Goal: Task Accomplishment & Management: Use online tool/utility

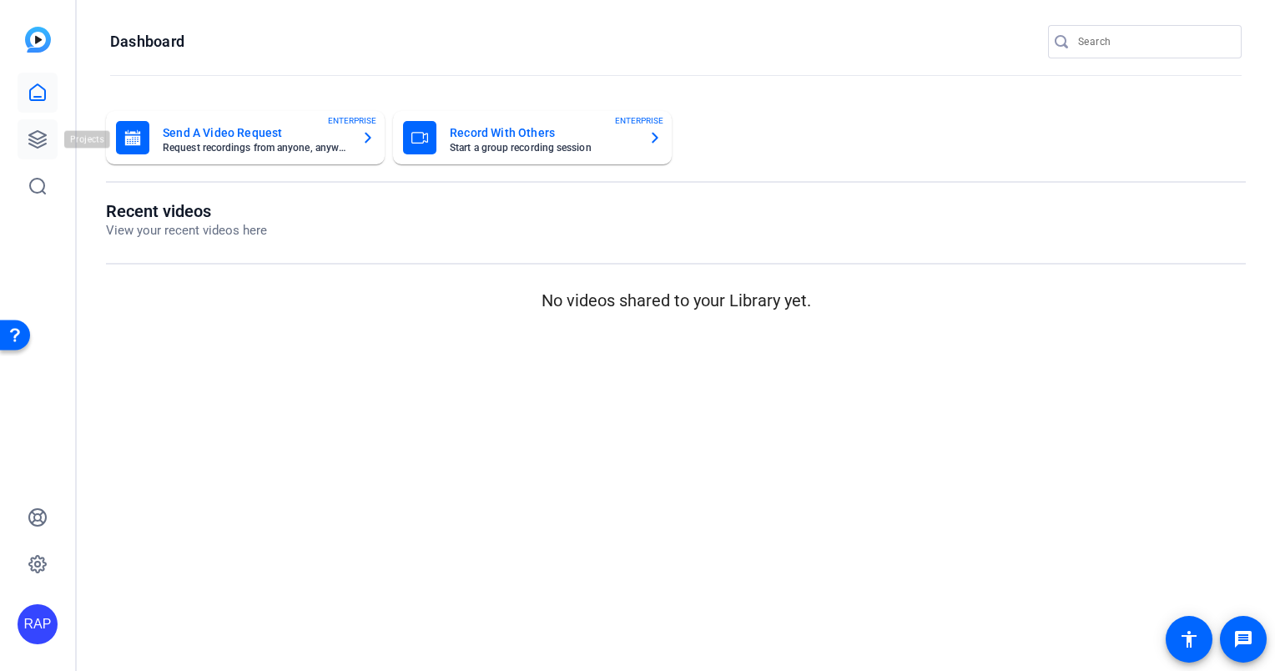
click at [40, 129] on icon at bounding box center [38, 139] width 20 height 20
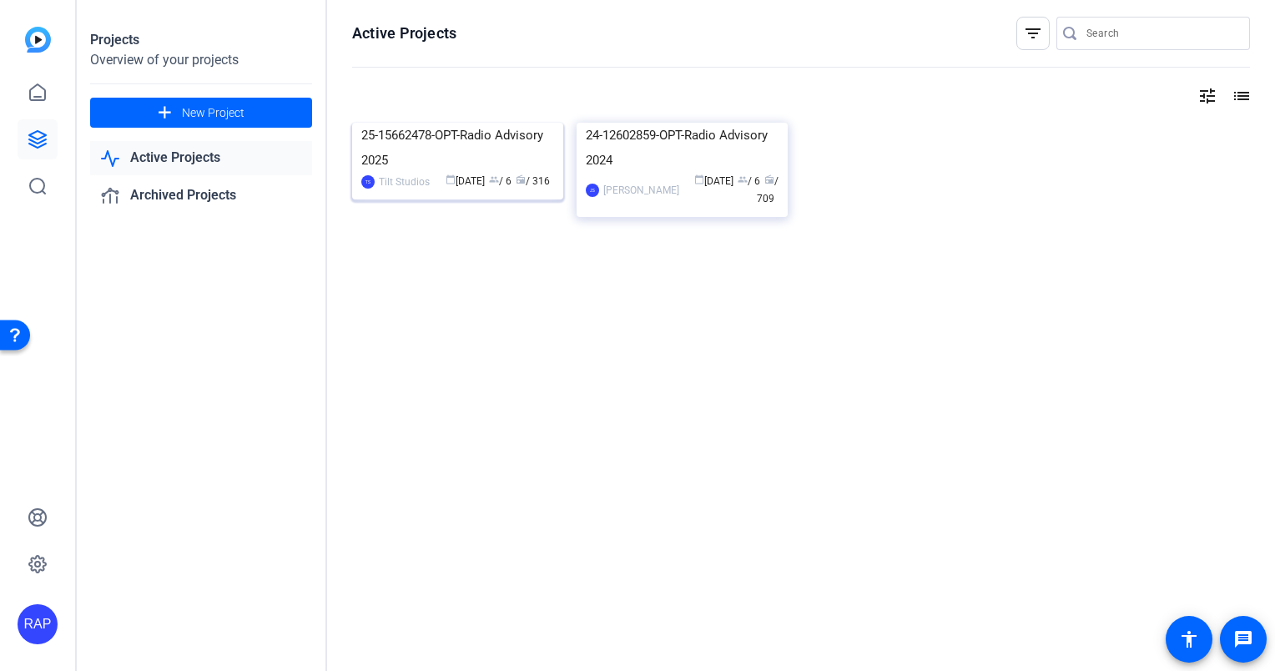
click at [428, 123] on img at bounding box center [457, 123] width 211 height 0
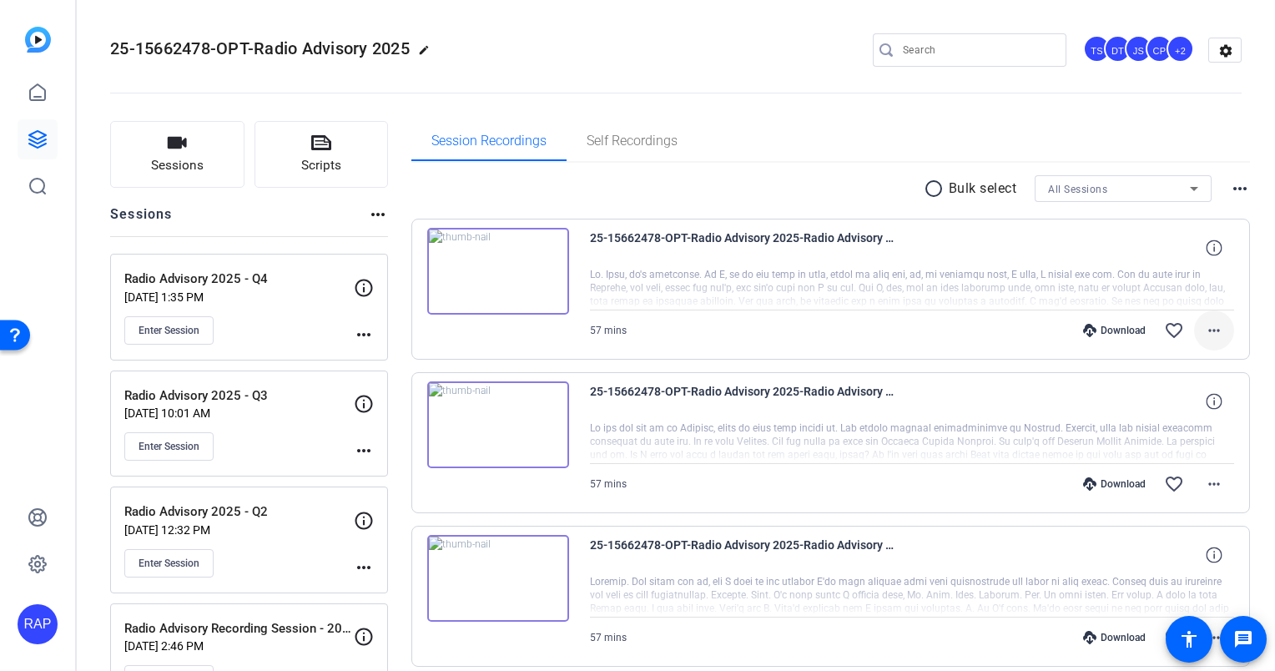
click at [1207, 334] on mat-icon "more_horiz" at bounding box center [1214, 330] width 20 height 20
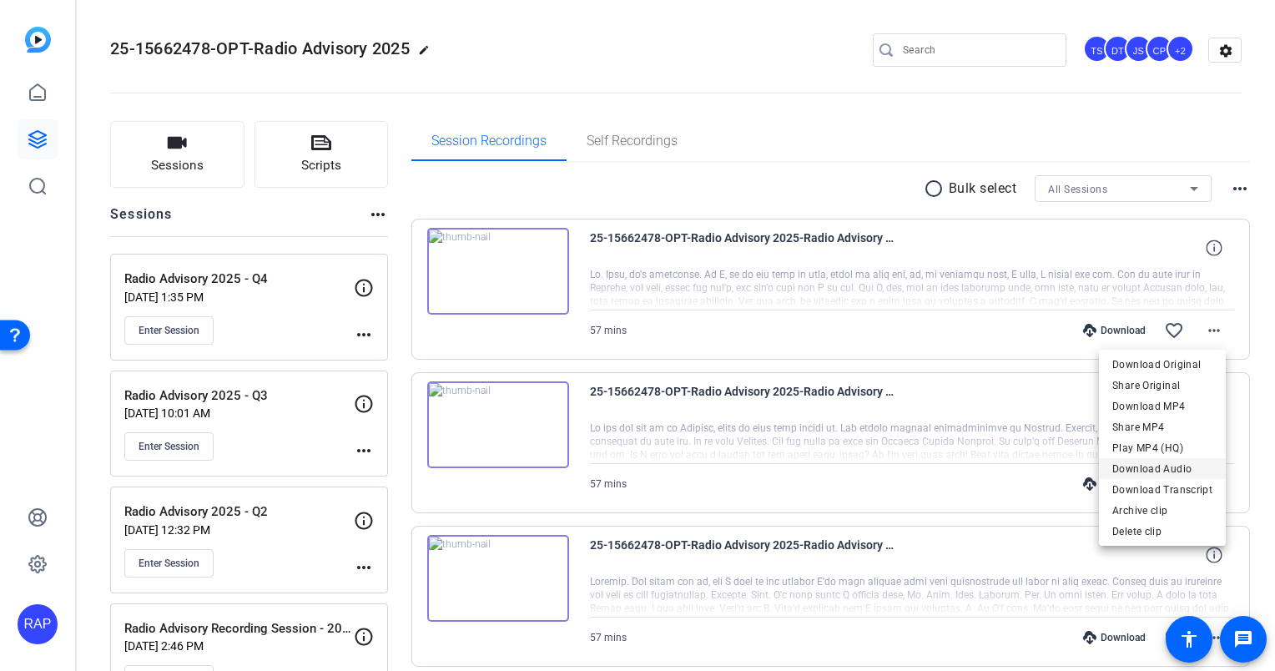
click at [1177, 467] on span "Download Audio" at bounding box center [1162, 469] width 100 height 20
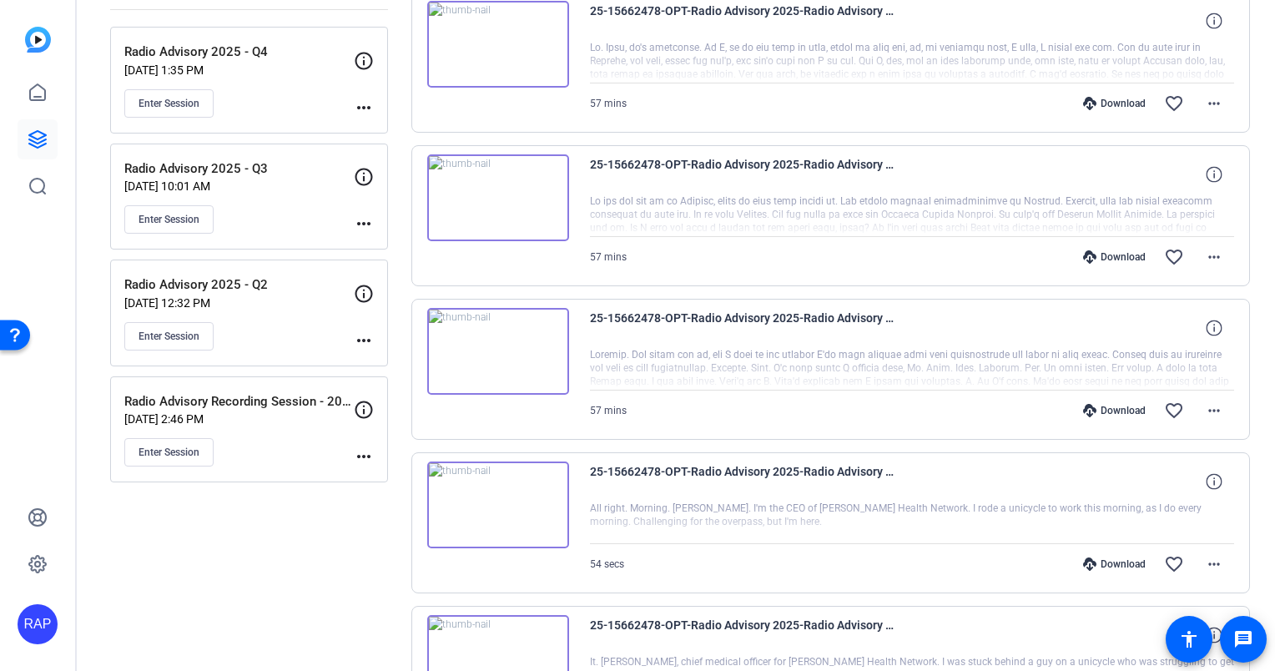
scroll to position [334, 0]
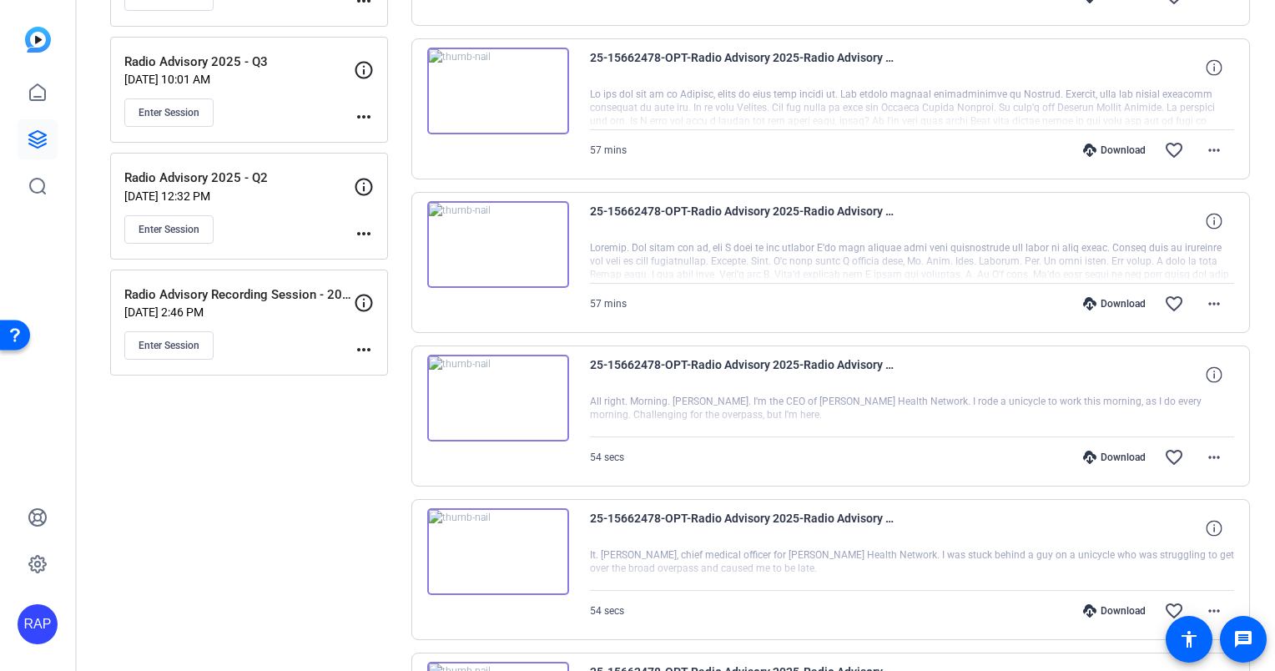
click at [256, 515] on div "Sessions Scripts Sessions more_horiz Radio Advisory 2025 - Q4 Oct 01, 2025 @ 1:…" at bounding box center [249, 639] width 278 height 1704
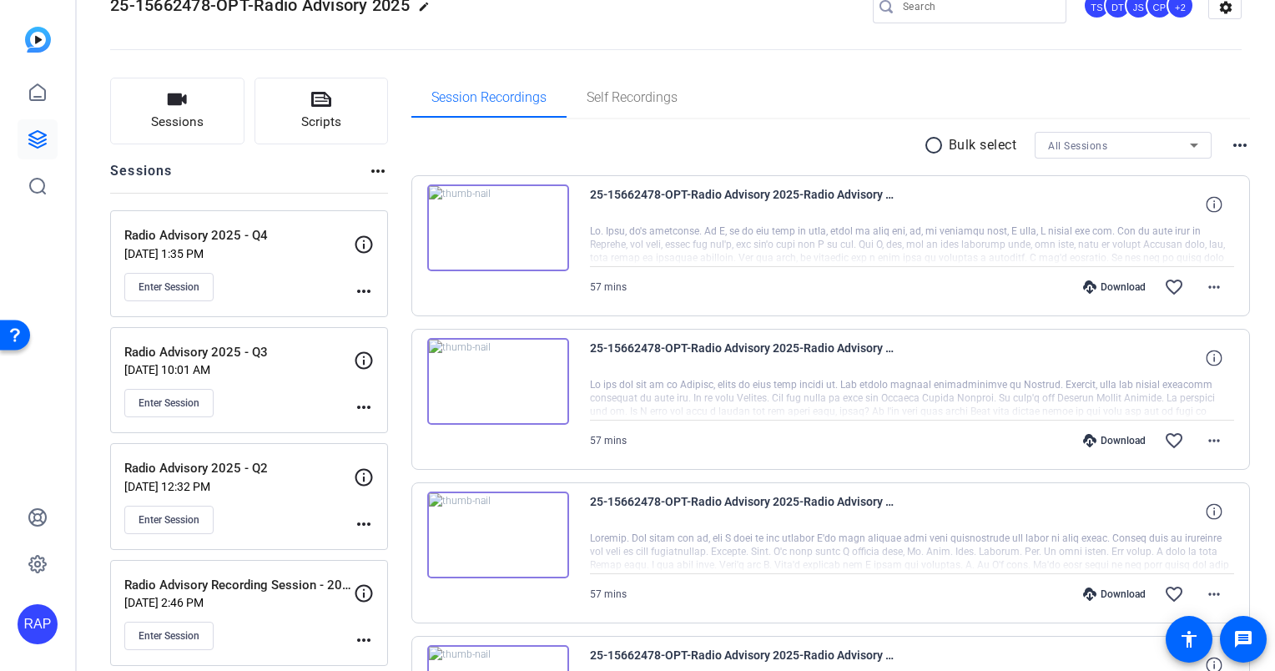
scroll to position [0, 0]
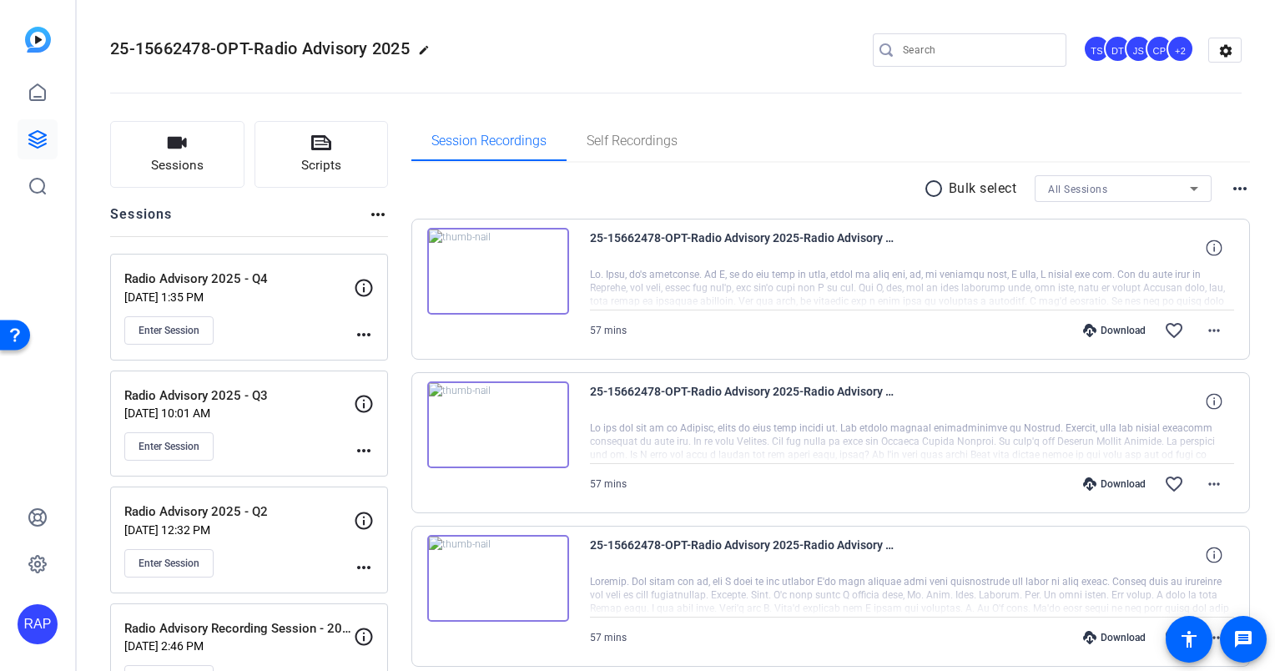
click at [643, 75] on openreel-divider-bar at bounding box center [676, 88] width 1132 height 51
click at [1079, 88] on openreel-divider-bar at bounding box center [676, 88] width 1132 height 51
click at [794, 160] on div "Session Recordings Self Recordings" at bounding box center [830, 141] width 839 height 40
click at [1207, 491] on mat-icon "more_horiz" at bounding box center [1214, 484] width 20 height 20
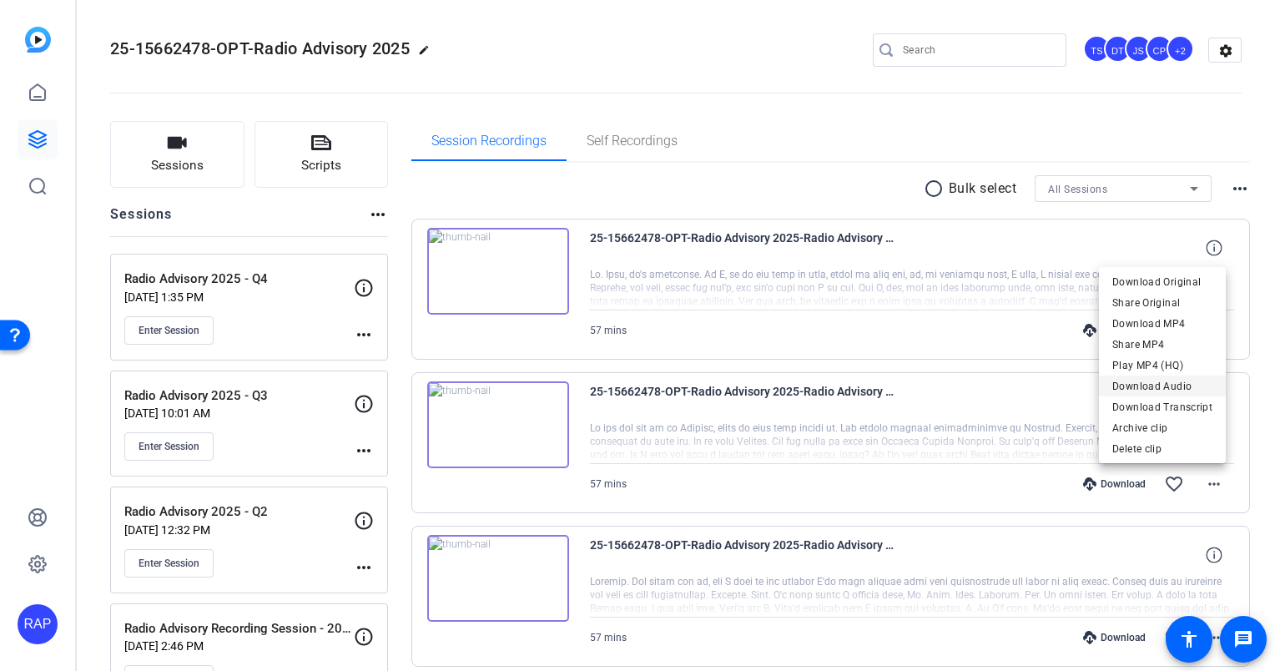
click at [1138, 394] on span "Download Audio" at bounding box center [1162, 386] width 100 height 20
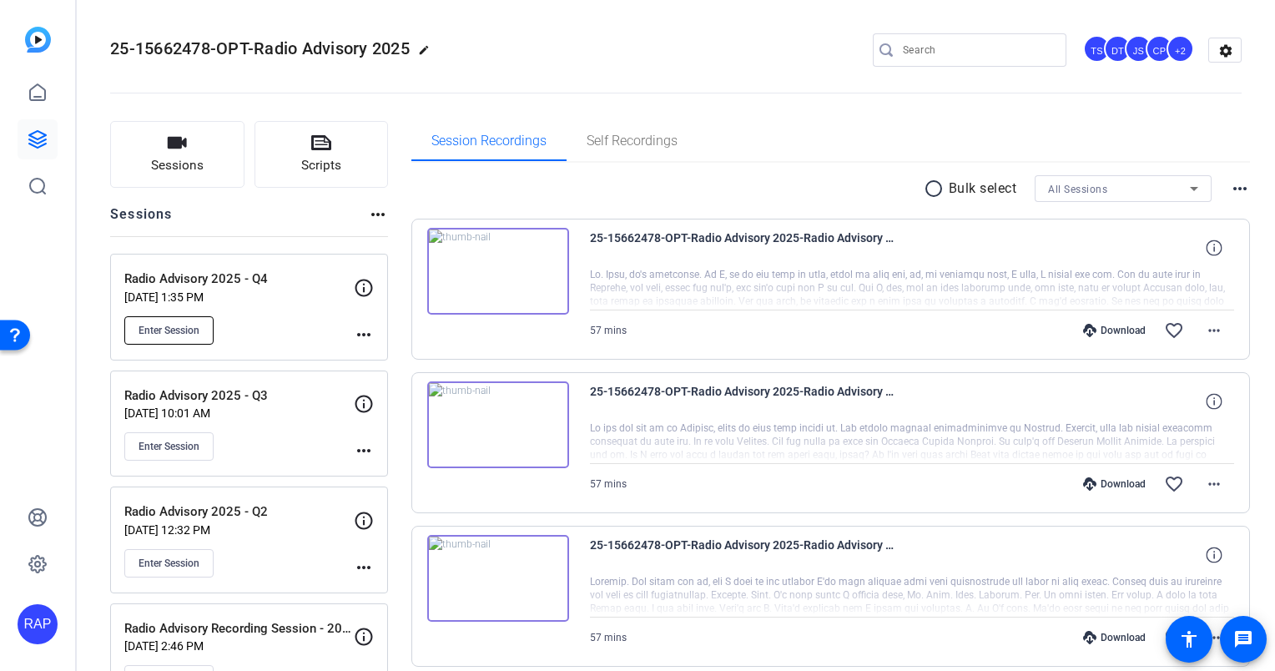
click at [174, 330] on span "Enter Session" at bounding box center [169, 330] width 61 height 13
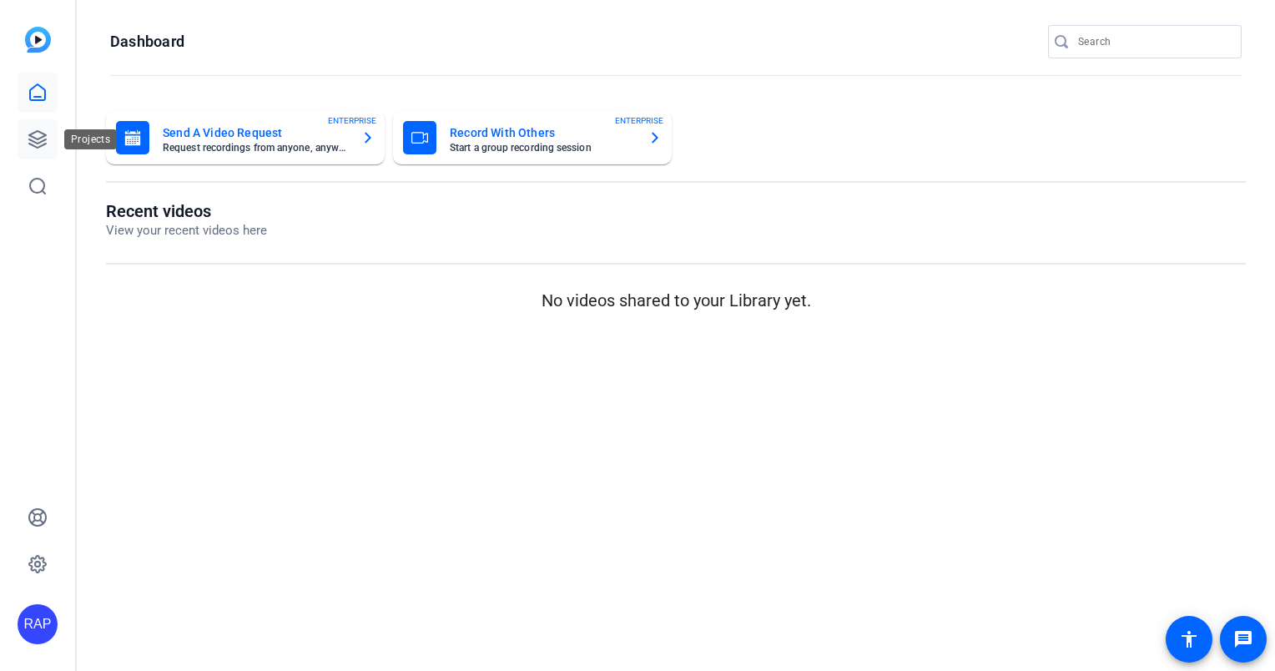
click at [40, 138] on icon at bounding box center [37, 139] width 17 height 17
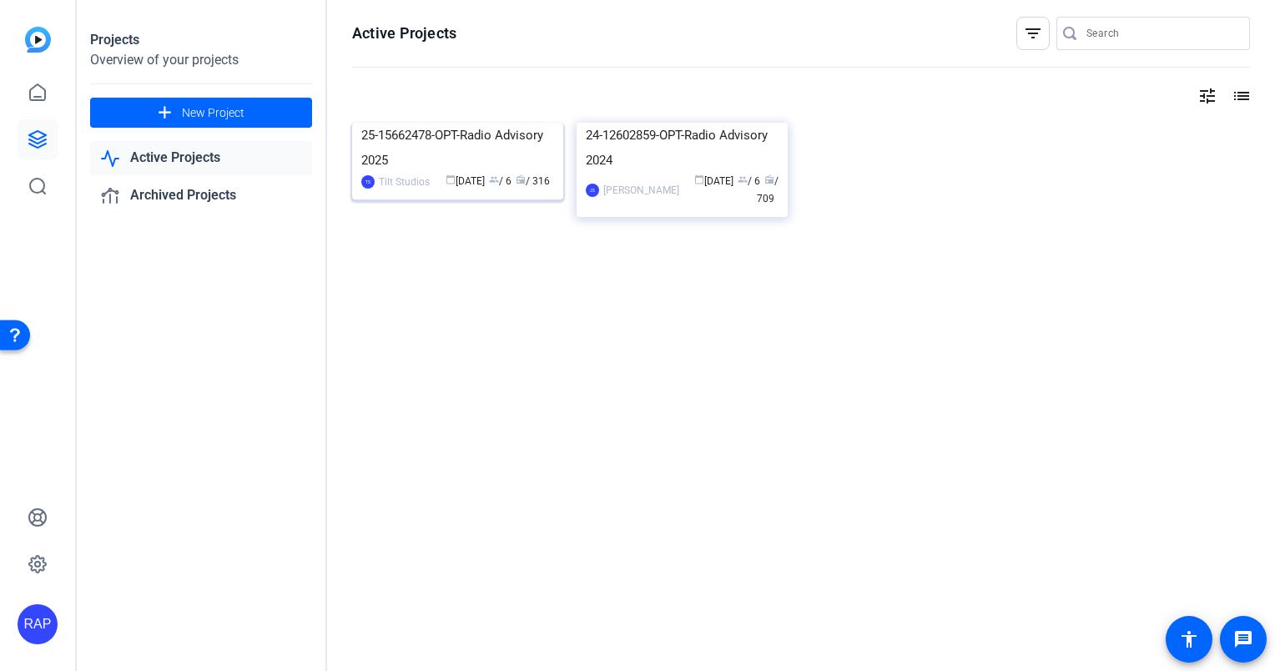
click at [411, 123] on img at bounding box center [457, 123] width 211 height 0
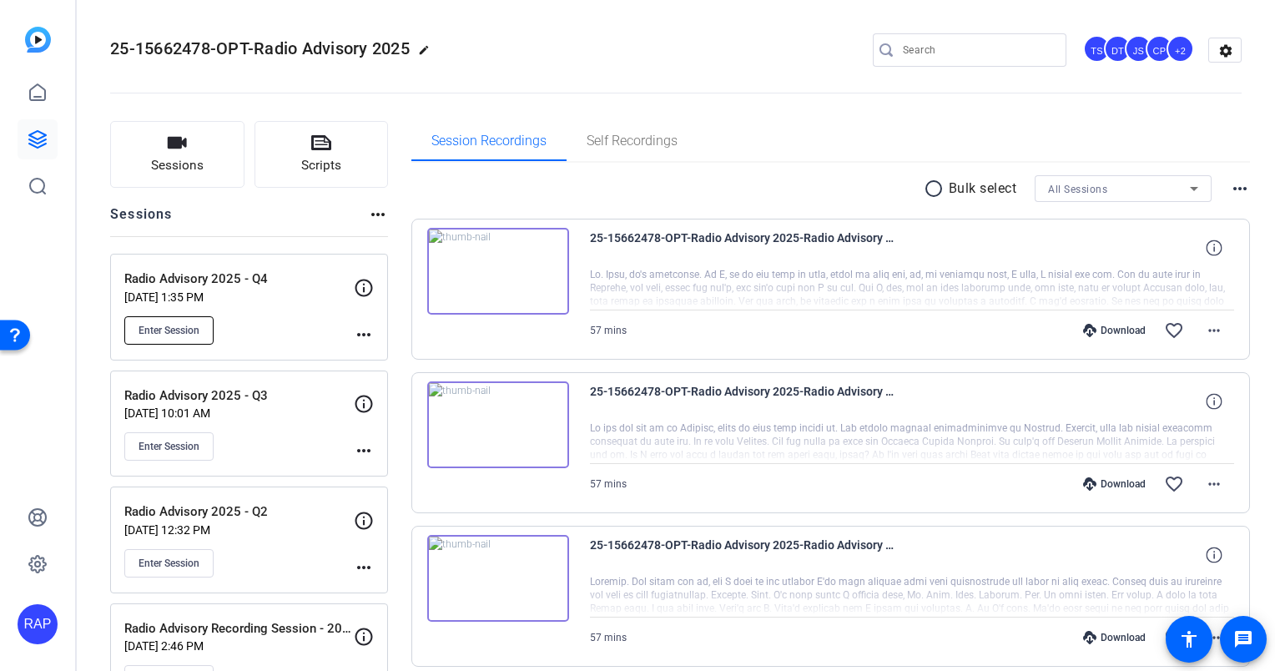
click at [201, 336] on button "Enter Session" at bounding box center [168, 330] width 89 height 28
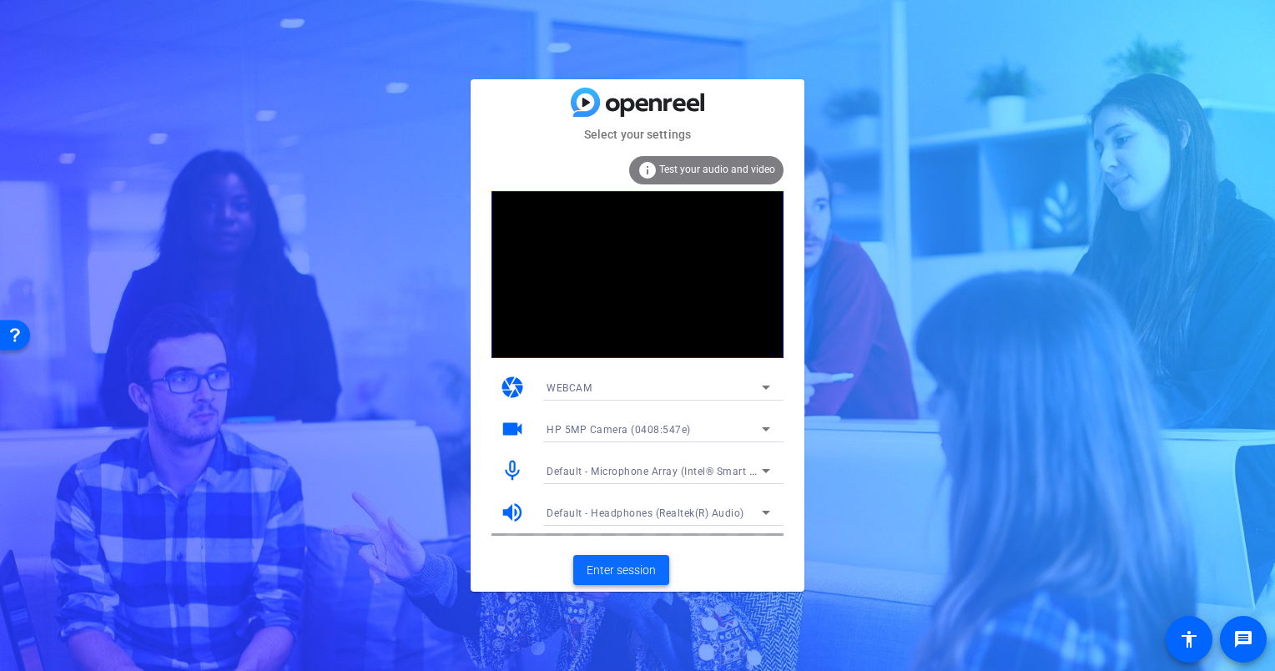
click at [635, 562] on span "Enter session" at bounding box center [621, 571] width 69 height 18
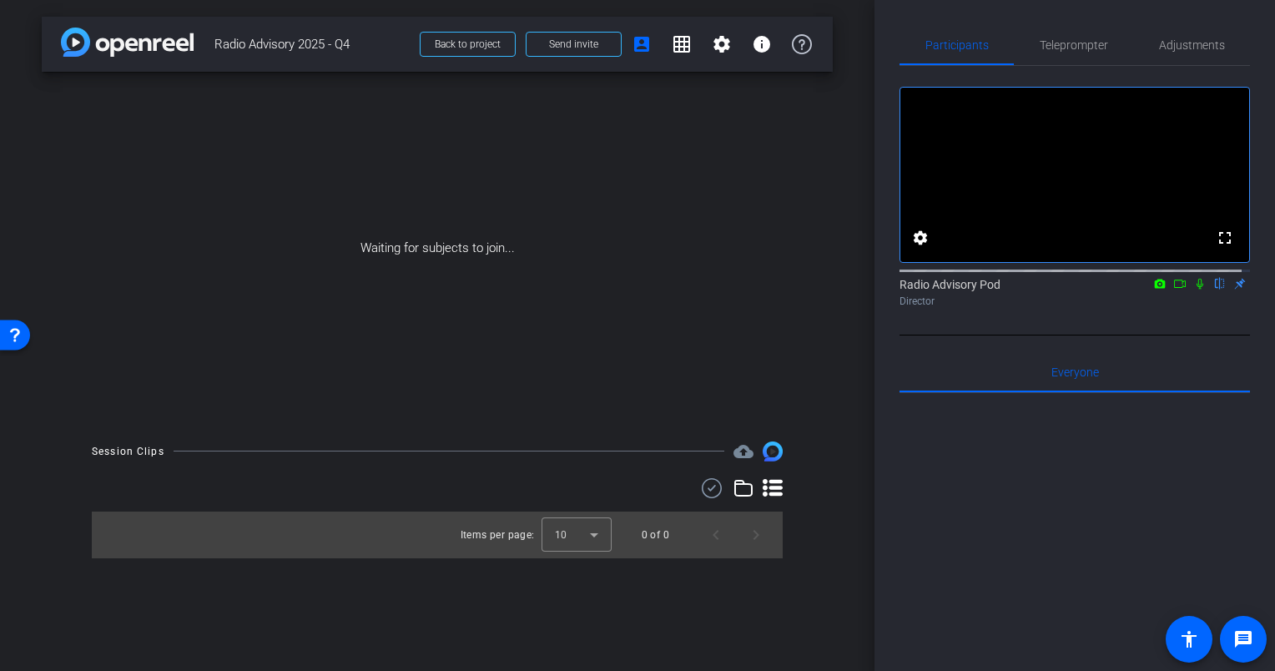
drag, startPoint x: 828, startPoint y: 471, endPoint x: 930, endPoint y: 542, distance: 124.1
click at [930, 542] on div at bounding box center [1075, 599] width 350 height 413
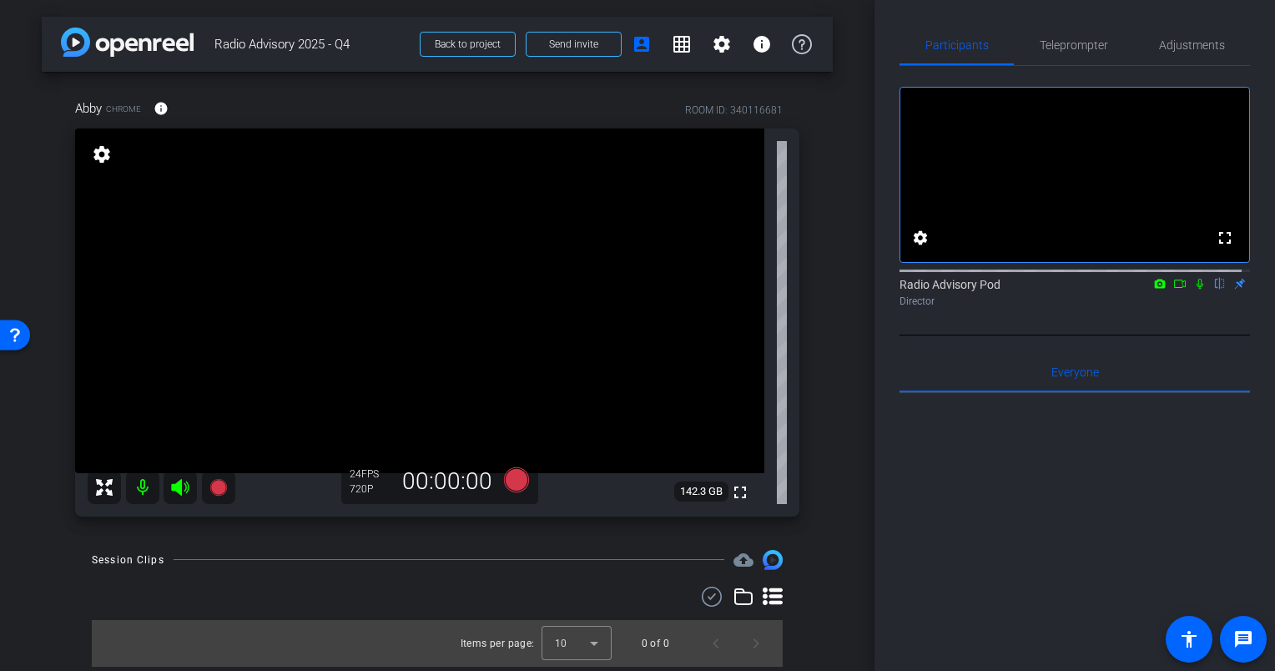
click at [64, 548] on div "arrow_back Radio Advisory 2025 - Q4 Back to project Send invite account_box gri…" at bounding box center [437, 335] width 875 height 671
click at [33, 634] on div "arrow_back Radio Advisory 2025 - Q4 Back to project Send invite account_box gri…" at bounding box center [437, 335] width 875 height 671
click at [1205, 50] on span "Adjustments" at bounding box center [1192, 45] width 66 height 12
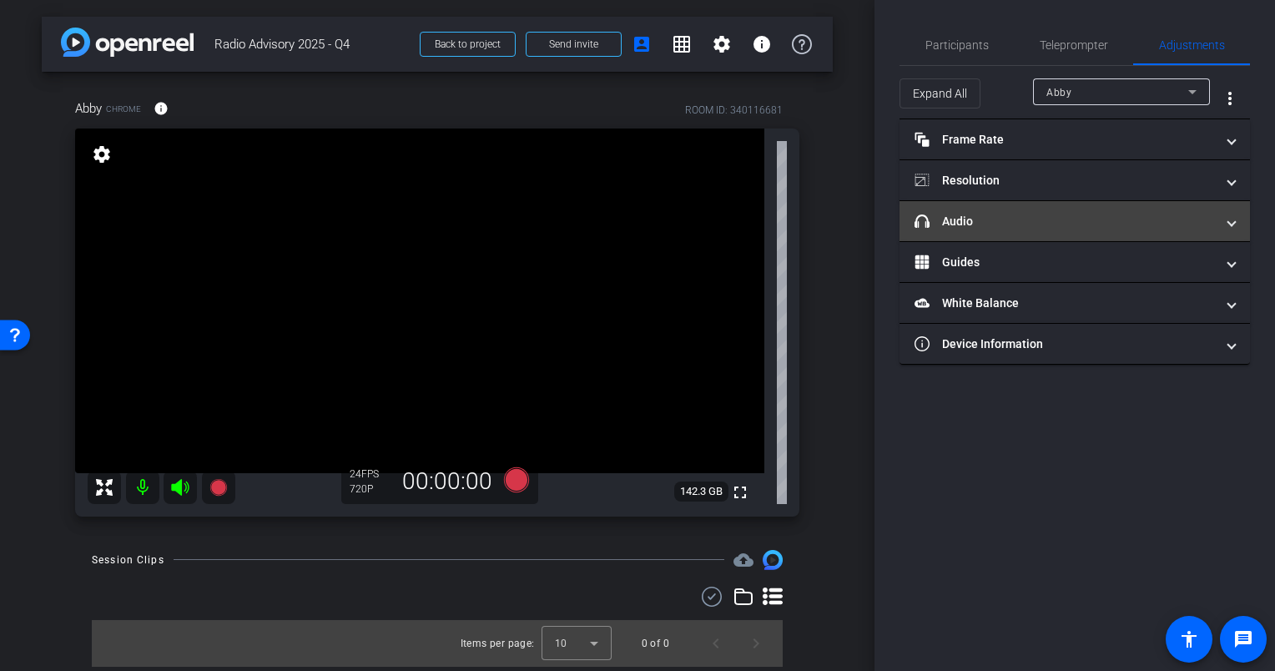
click at [1129, 222] on mat-panel-title "headphone icon Audio" at bounding box center [1065, 222] width 300 height 18
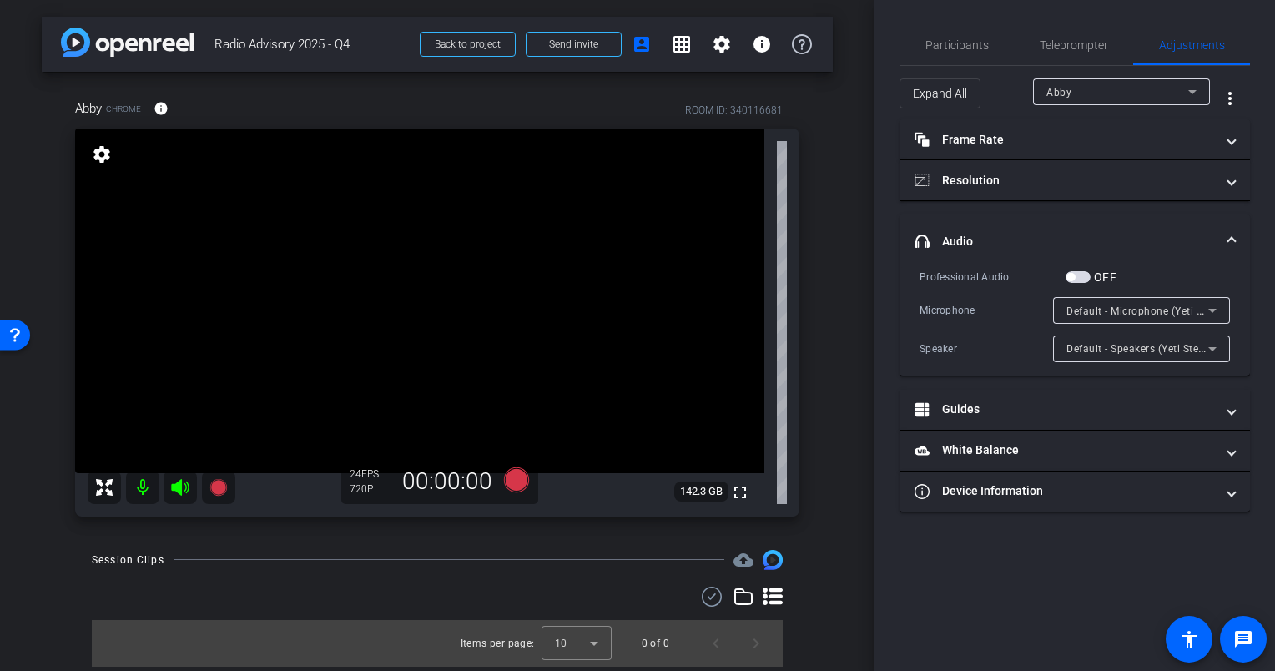
click at [1088, 276] on span "button" at bounding box center [1078, 277] width 25 height 12
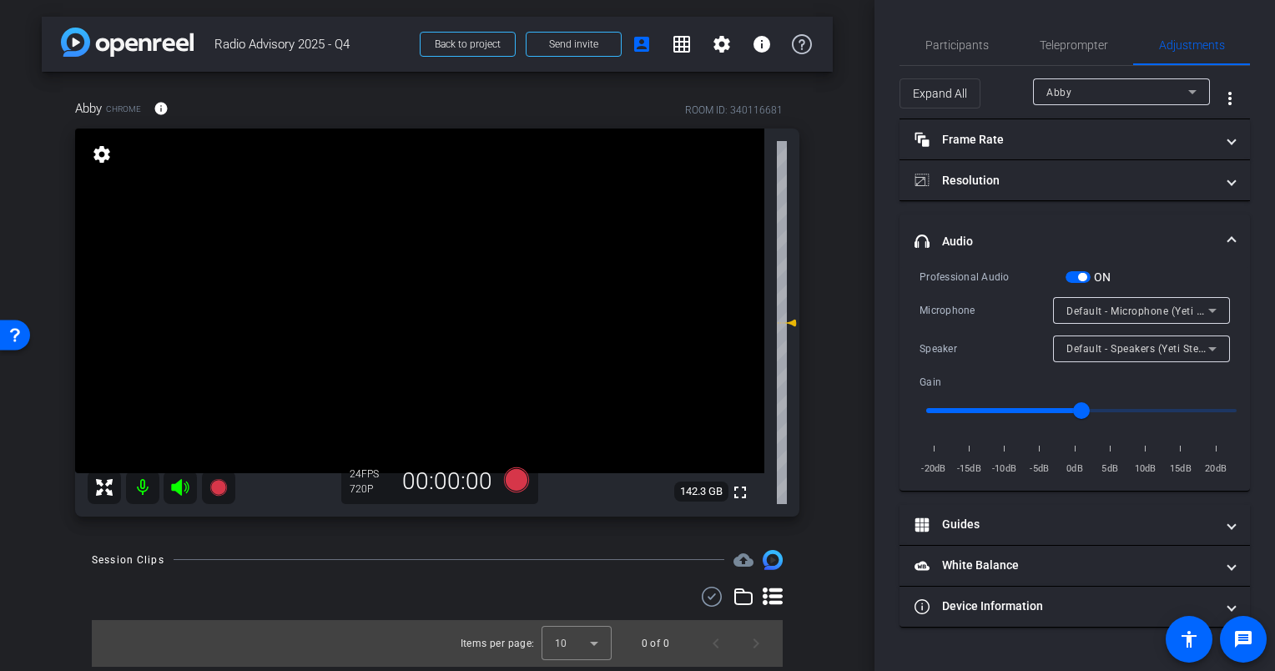
click at [1084, 280] on span "button" at bounding box center [1078, 277] width 25 height 12
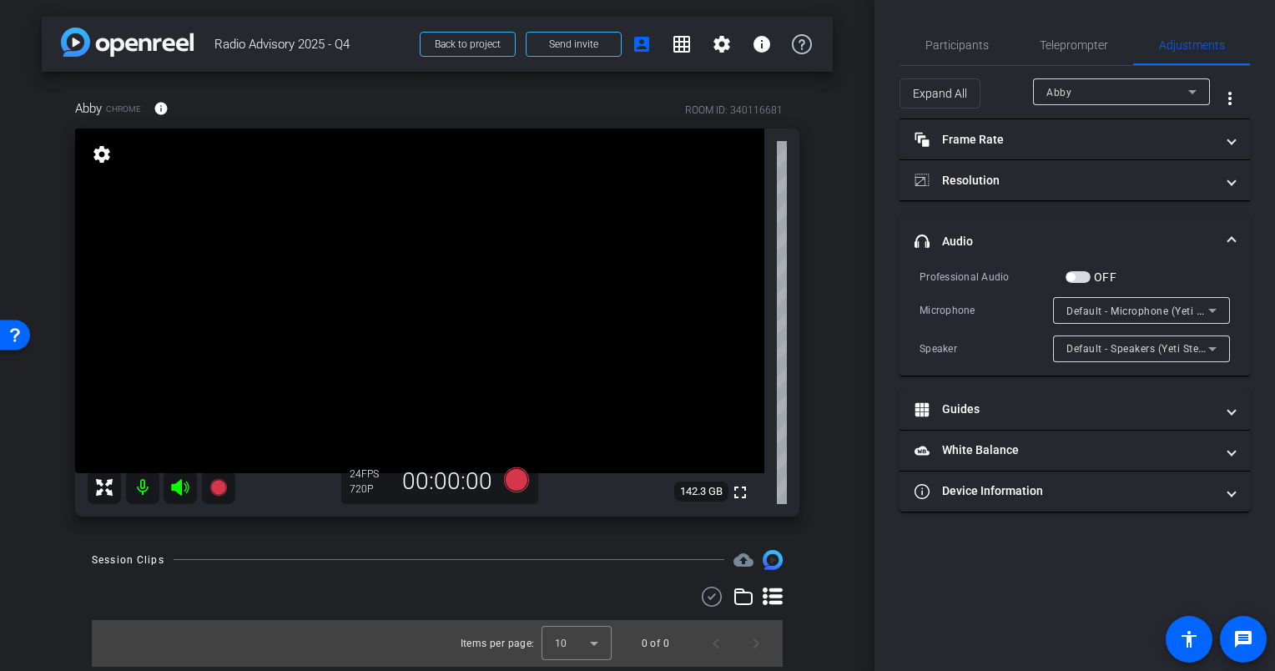
click at [978, 270] on div "Professional Audio" at bounding box center [993, 277] width 146 height 17
click at [1071, 274] on span "button" at bounding box center [1070, 277] width 8 height 8
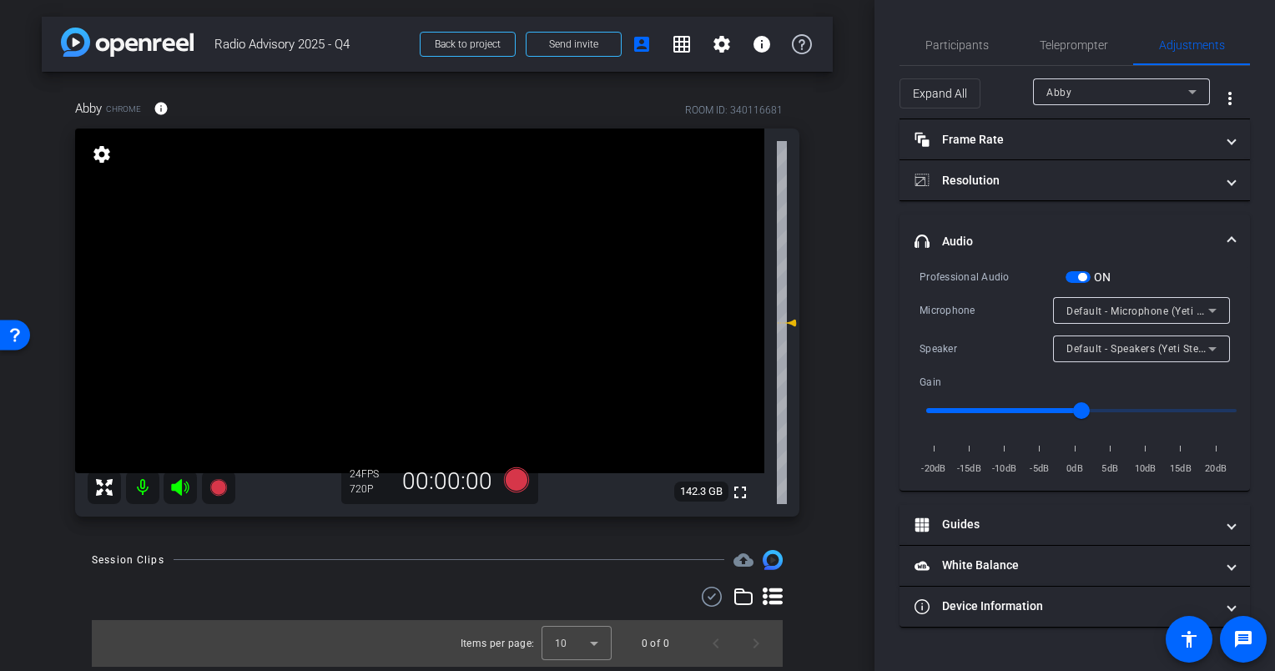
click at [1081, 280] on span "button" at bounding box center [1078, 277] width 25 height 12
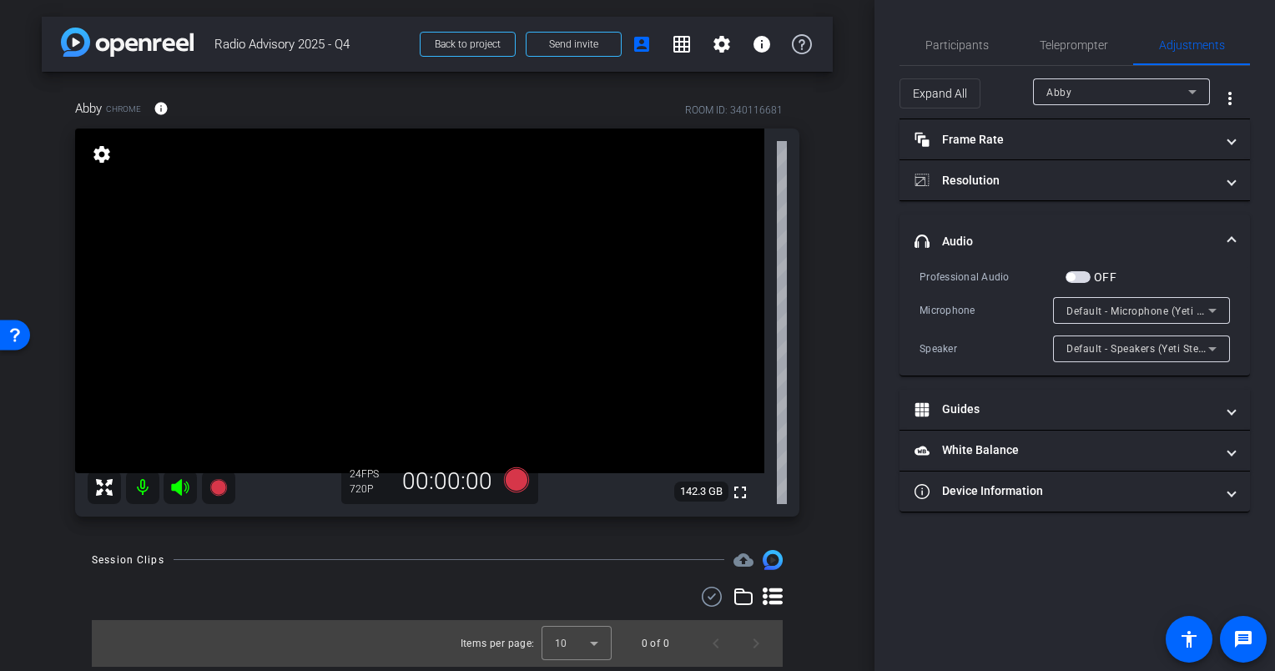
click at [181, 492] on icon at bounding box center [180, 487] width 18 height 17
click at [1071, 273] on span "button" at bounding box center [1070, 277] width 8 height 8
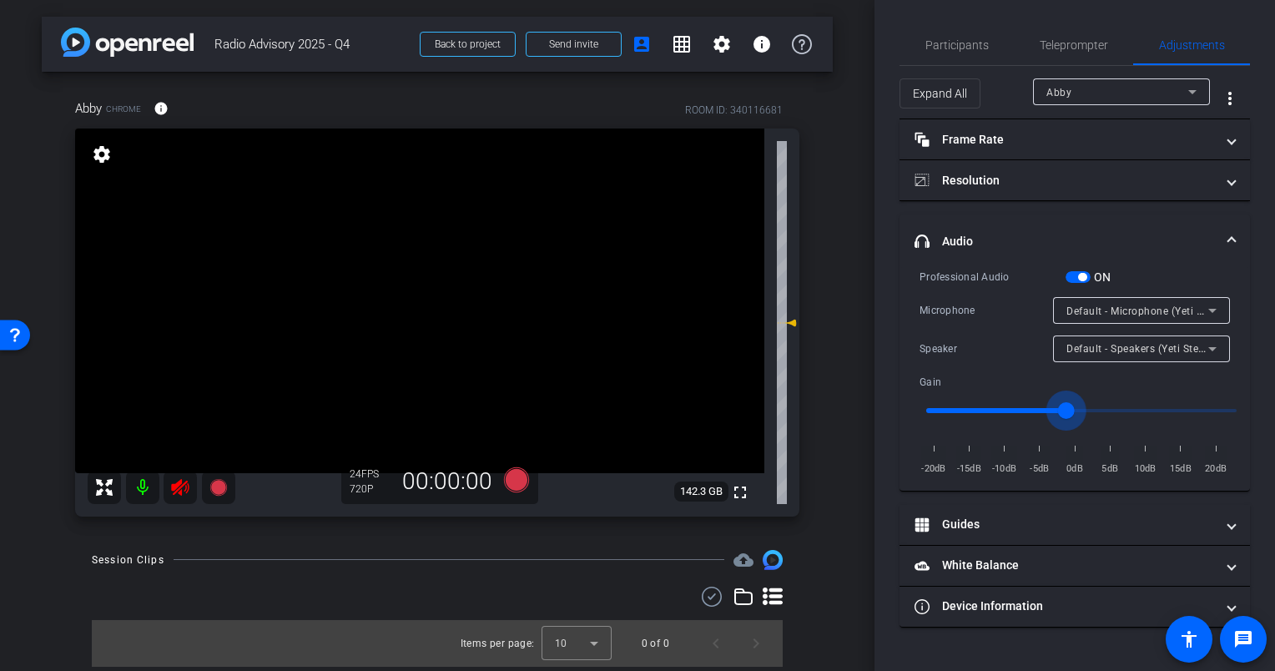
drag, startPoint x: 1077, startPoint y: 408, endPoint x: 1061, endPoint y: 409, distance: 16.7
click at [1061, 409] on input "range" at bounding box center [1081, 410] width 345 height 37
drag, startPoint x: 1059, startPoint y: 417, endPoint x: 1021, endPoint y: 417, distance: 38.4
click at [1021, 417] on input "range" at bounding box center [1081, 410] width 345 height 37
drag, startPoint x: 1027, startPoint y: 412, endPoint x: 1037, endPoint y: 412, distance: 10.0
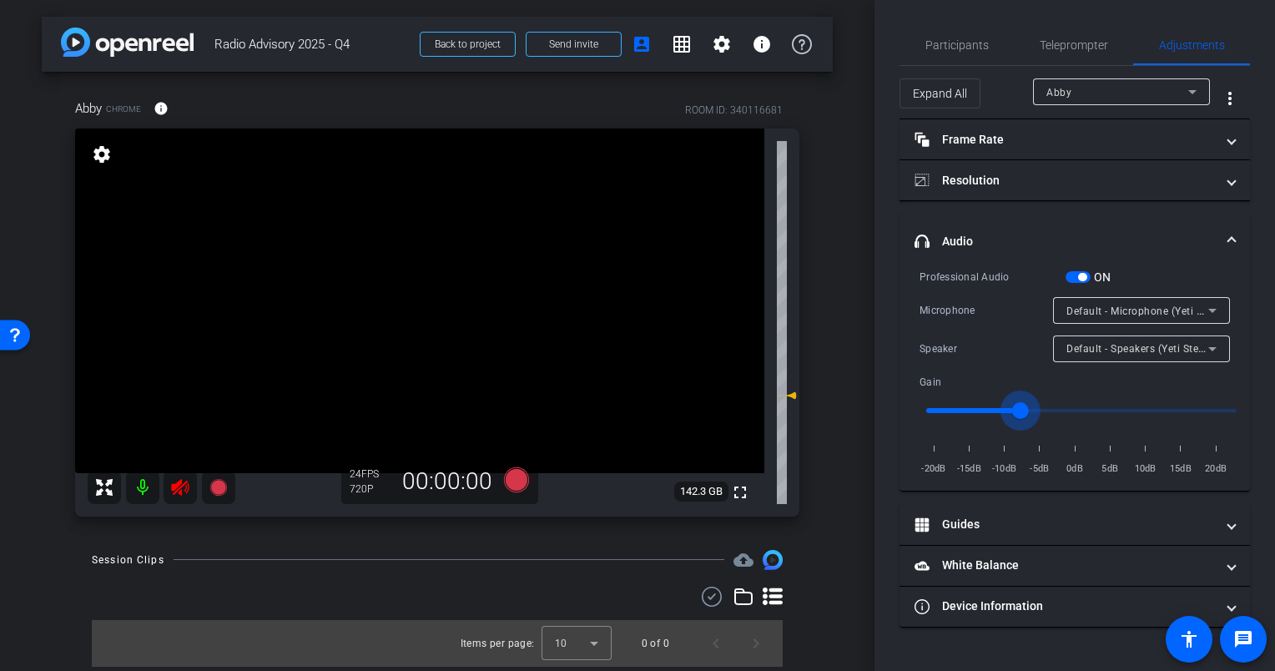
click at [1037, 412] on input "range" at bounding box center [1081, 410] width 345 height 37
drag, startPoint x: 1056, startPoint y: 424, endPoint x: 1066, endPoint y: 424, distance: 10.0
type input "0.9"
click at [1066, 424] on input "range" at bounding box center [1081, 410] width 345 height 37
click at [515, 481] on icon at bounding box center [516, 478] width 25 height 25
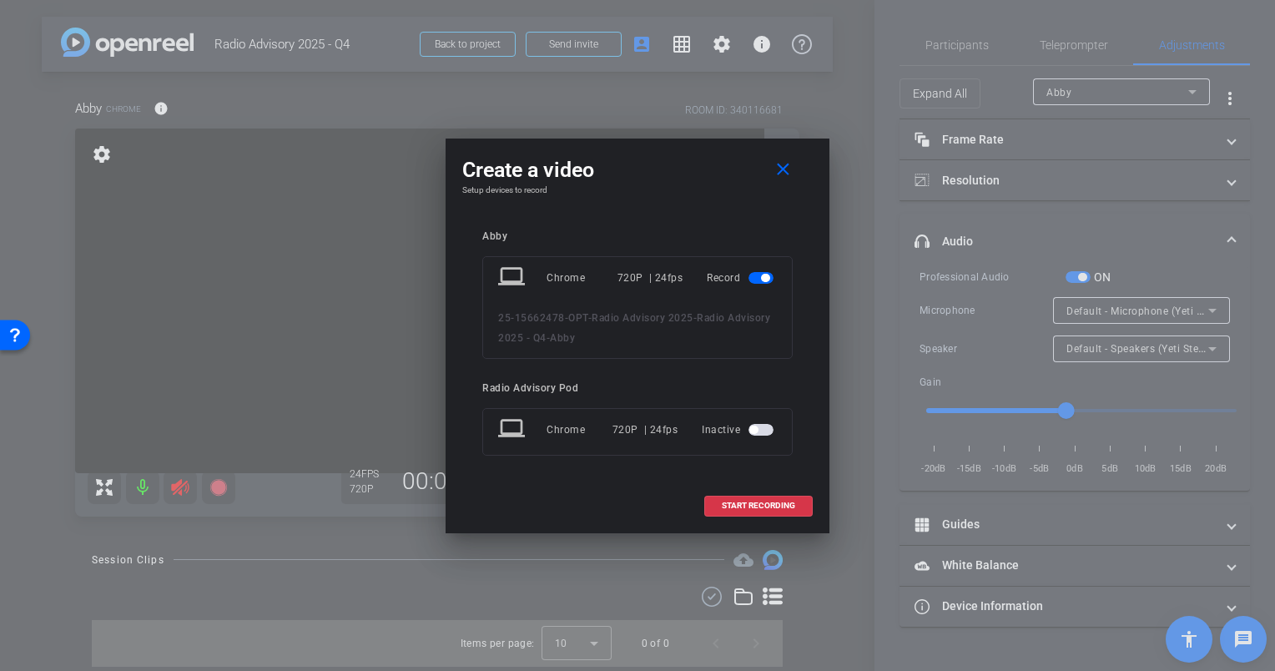
drag, startPoint x: 784, startPoint y: 503, endPoint x: 577, endPoint y: 527, distance: 208.4
click at [572, 527] on div "Create a video close Setup devices to record Abby laptop Chrome 720P | 24fps Re…" at bounding box center [638, 336] width 384 height 395
click at [777, 177] on mat-icon "close" at bounding box center [783, 169] width 21 height 21
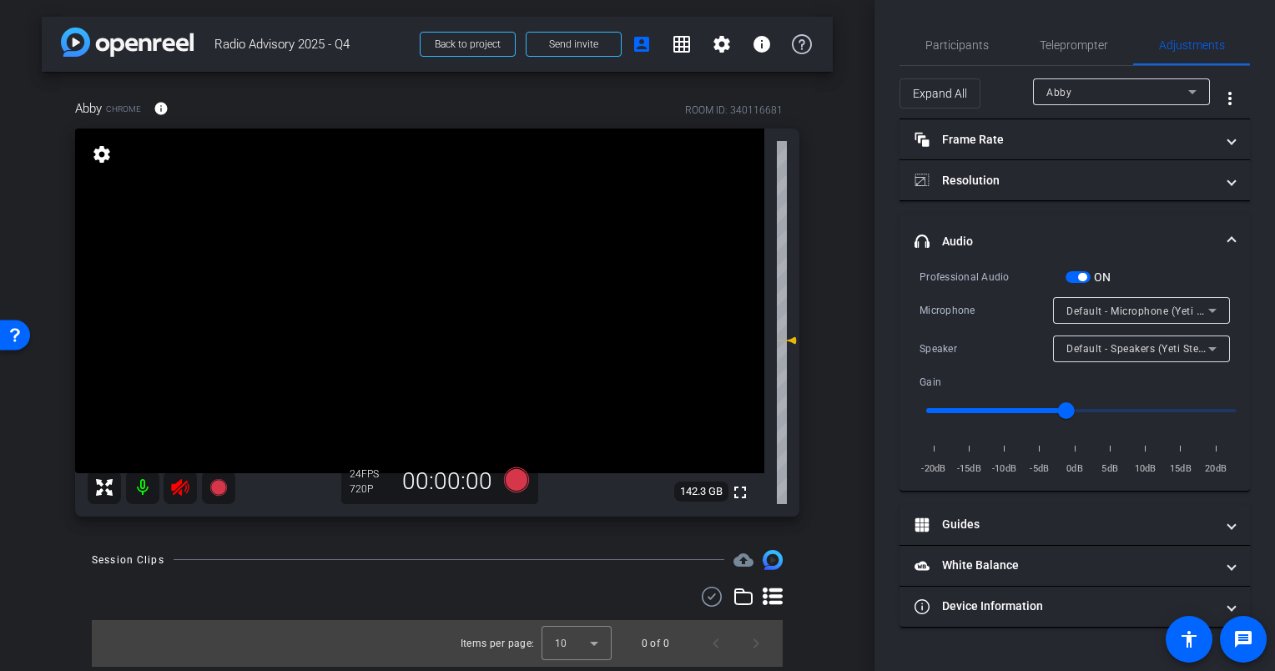
click at [1087, 275] on span "button" at bounding box center [1078, 277] width 25 height 12
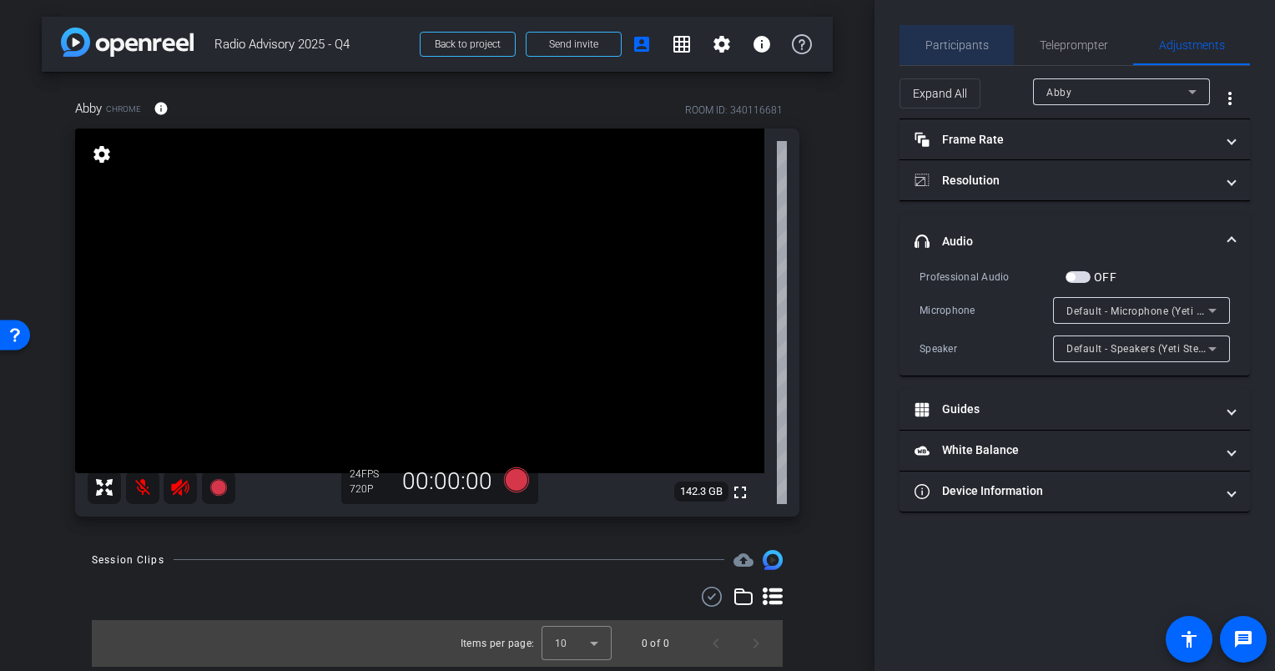
click at [954, 53] on span "Participants" at bounding box center [956, 45] width 63 height 40
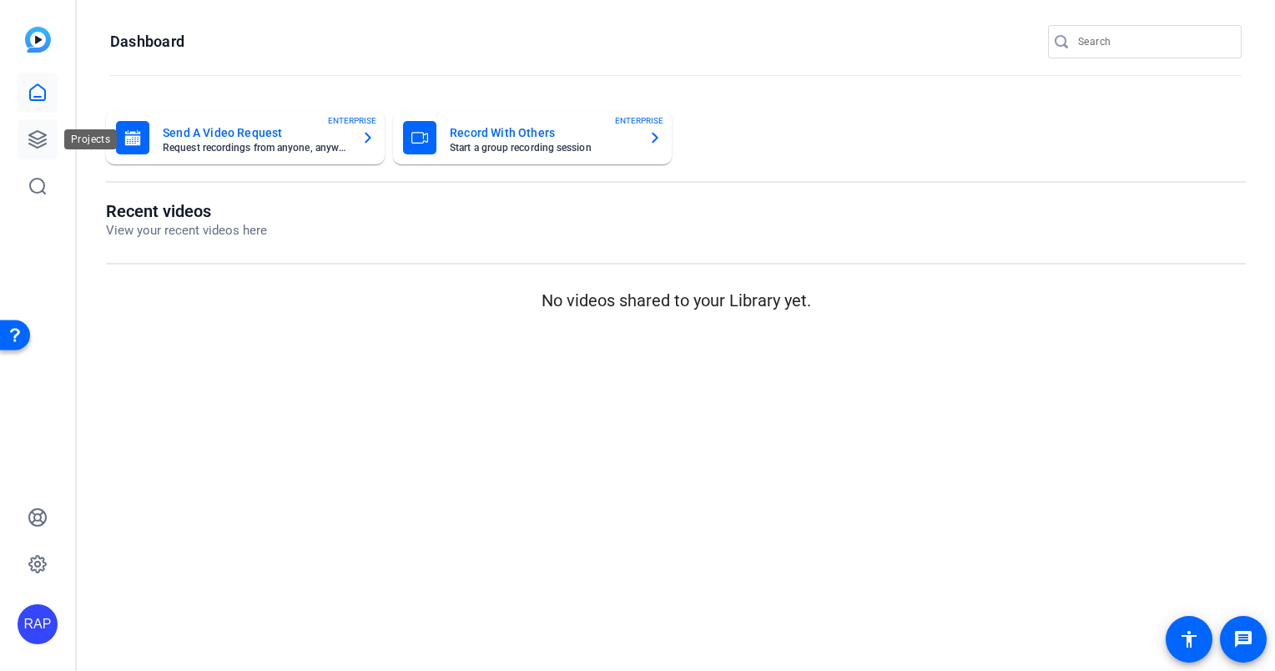
click at [44, 134] on icon at bounding box center [38, 139] width 20 height 20
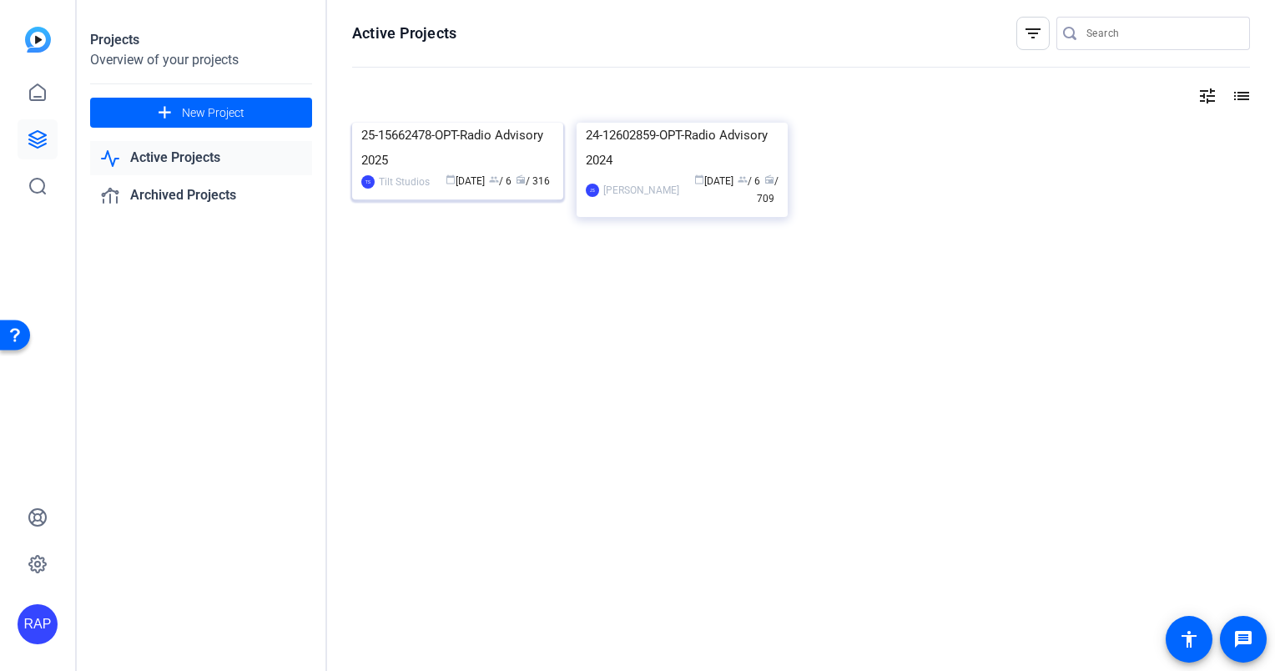
click at [421, 182] on div "Tilt Studios" at bounding box center [404, 182] width 51 height 17
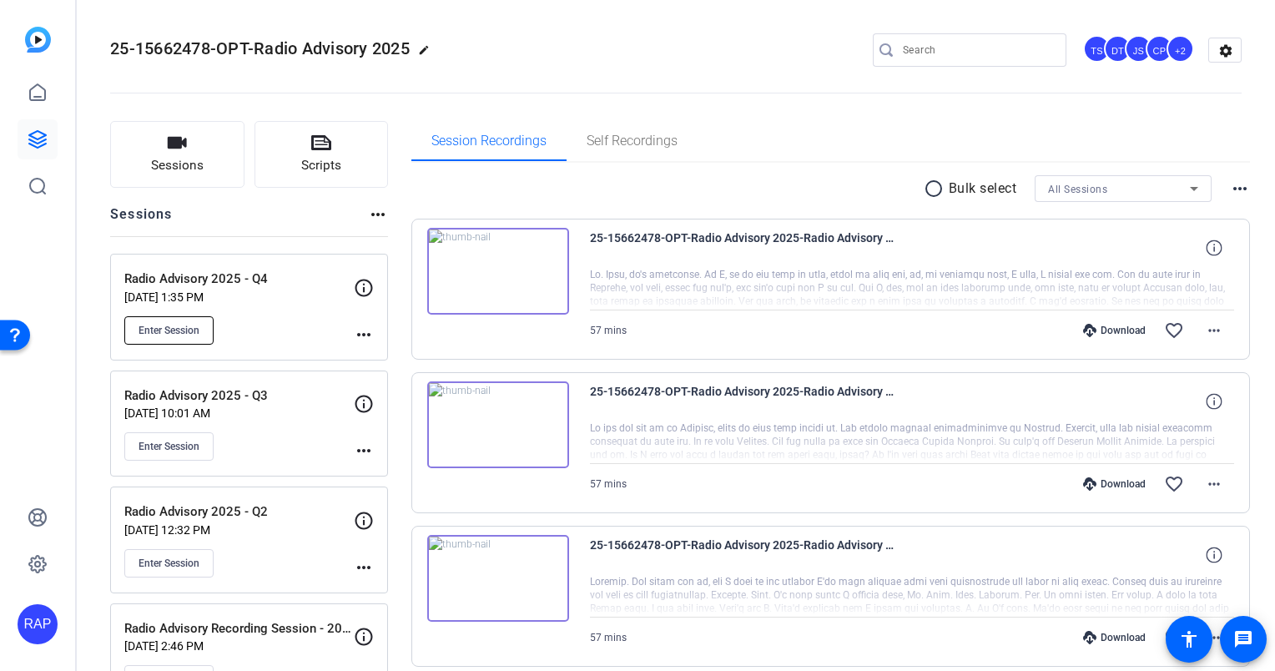
click at [154, 334] on span "Enter Session" at bounding box center [169, 330] width 61 height 13
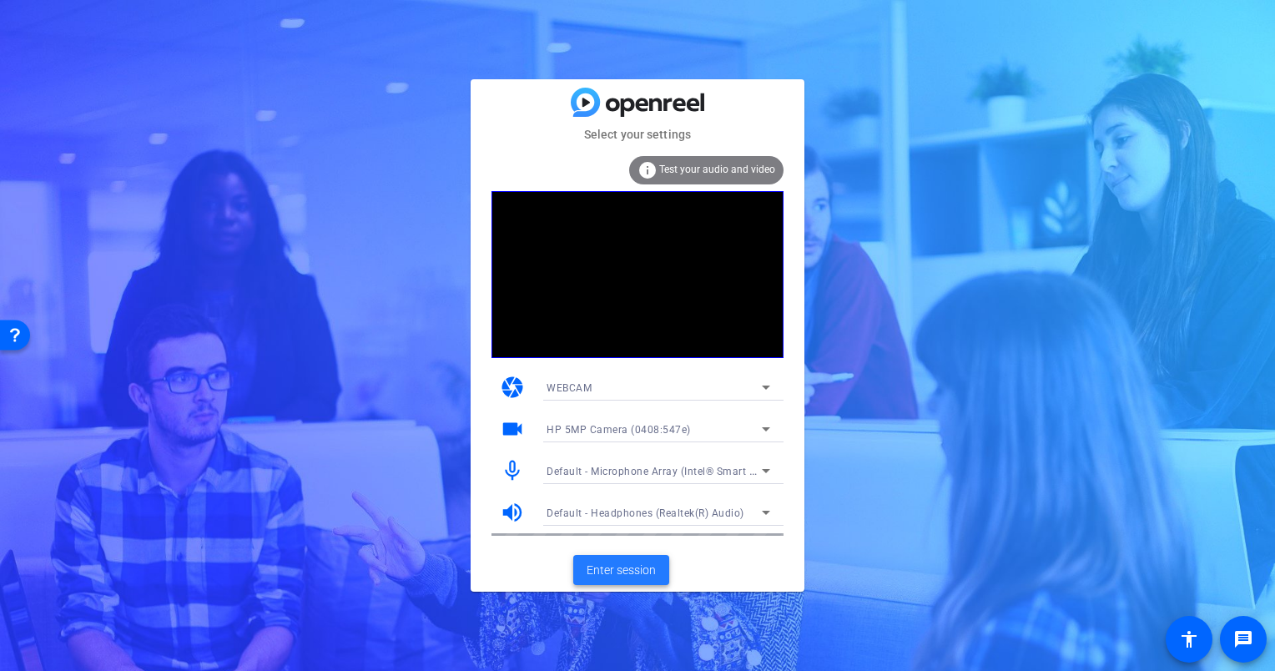
click at [614, 564] on span "Enter session" at bounding box center [621, 571] width 69 height 18
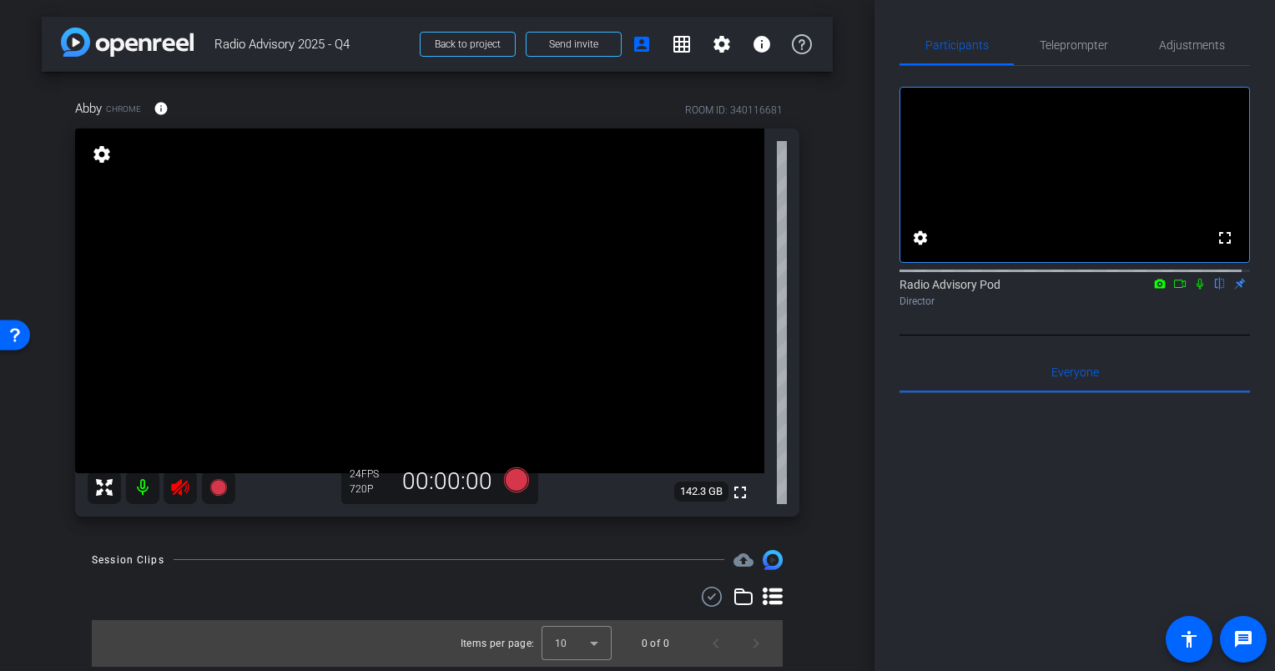
click at [177, 487] on icon at bounding box center [180, 487] width 18 height 17
click at [171, 484] on icon at bounding box center [180, 487] width 20 height 20
click at [944, 506] on div at bounding box center [1075, 599] width 350 height 413
click at [27, 552] on div "arrow_back Radio Advisory 2025 - Q4 Back to project Send invite account_box gri…" at bounding box center [437, 335] width 875 height 671
click at [514, 482] on icon at bounding box center [516, 478] width 25 height 25
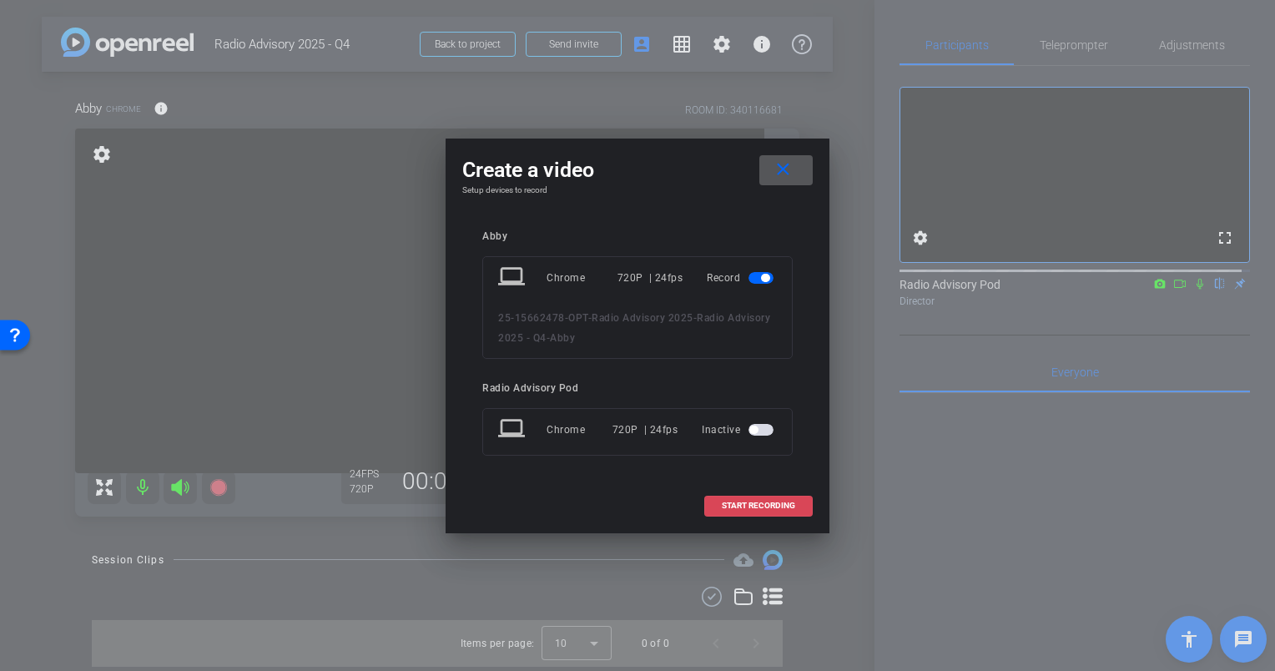
click at [738, 503] on span "START RECORDING" at bounding box center [758, 506] width 73 height 8
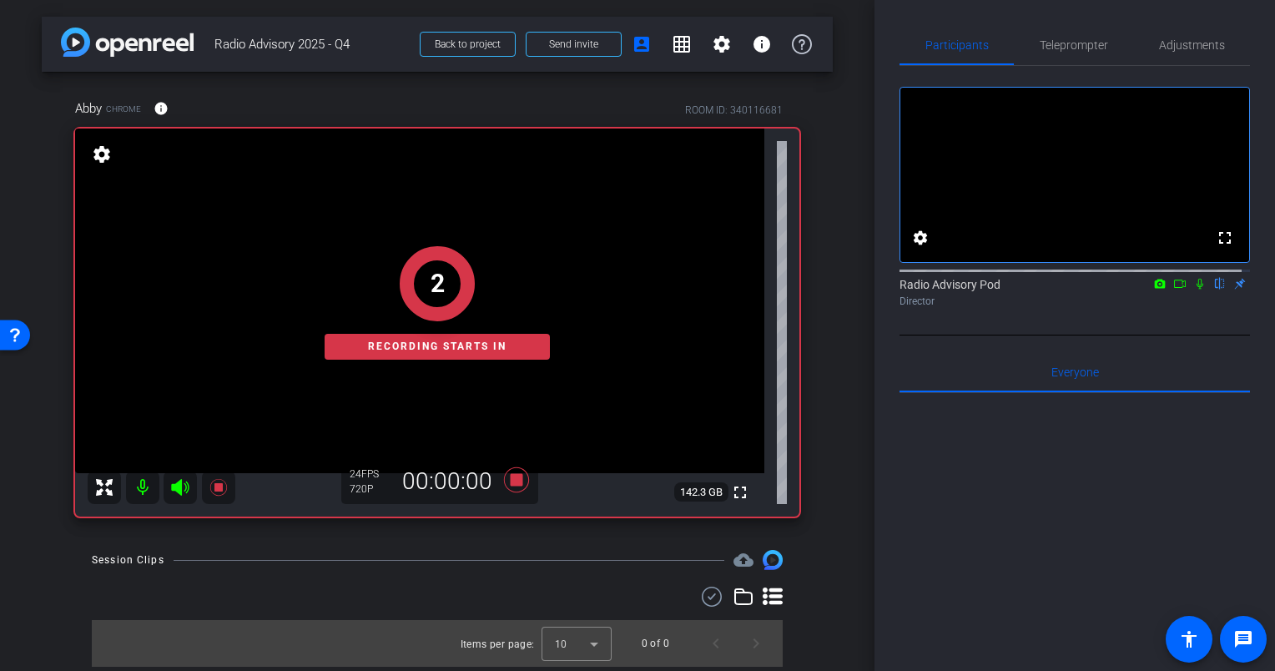
click at [1197, 290] on icon at bounding box center [1200, 284] width 7 height 11
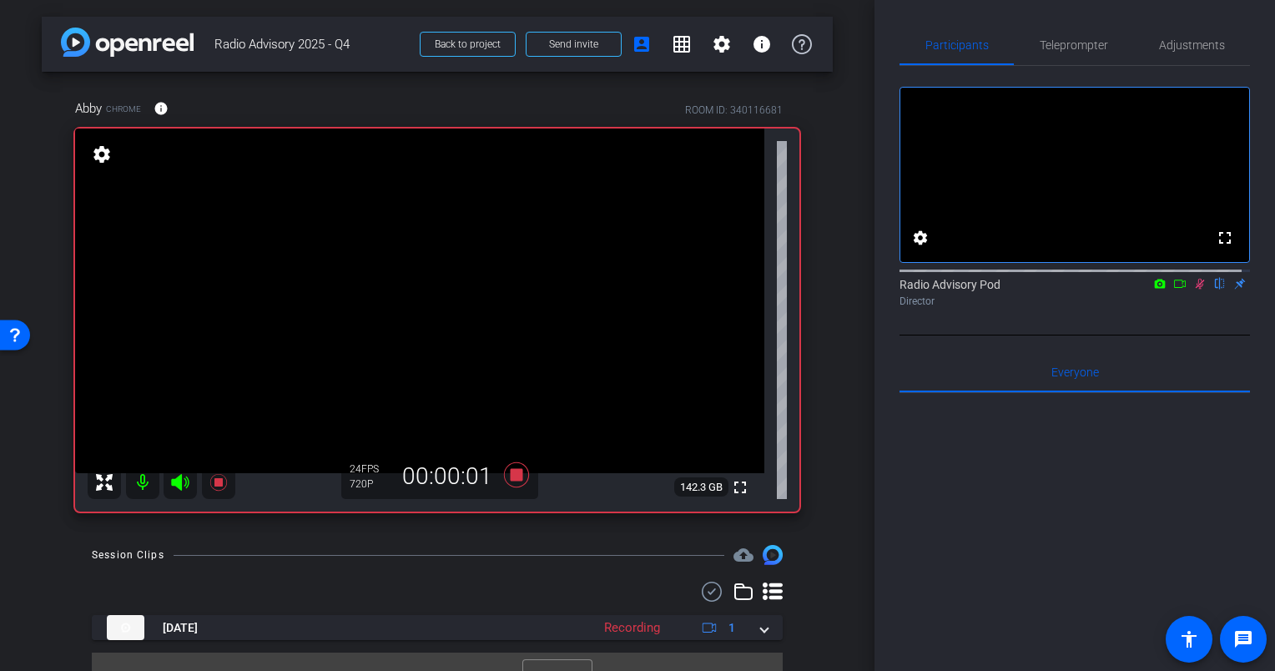
click at [1174, 288] on icon at bounding box center [1180, 284] width 12 height 8
click at [1217, 290] on icon at bounding box center [1219, 284] width 13 height 12
click at [1152, 353] on div "No Video Radio Advisory Pod Director Everyone 0 Mark all read To: Everyone Mark…" at bounding box center [1075, 485] width 350 height 839
click at [1193, 290] on icon at bounding box center [1199, 284] width 13 height 12
click at [993, 557] on div at bounding box center [1075, 599] width 350 height 413
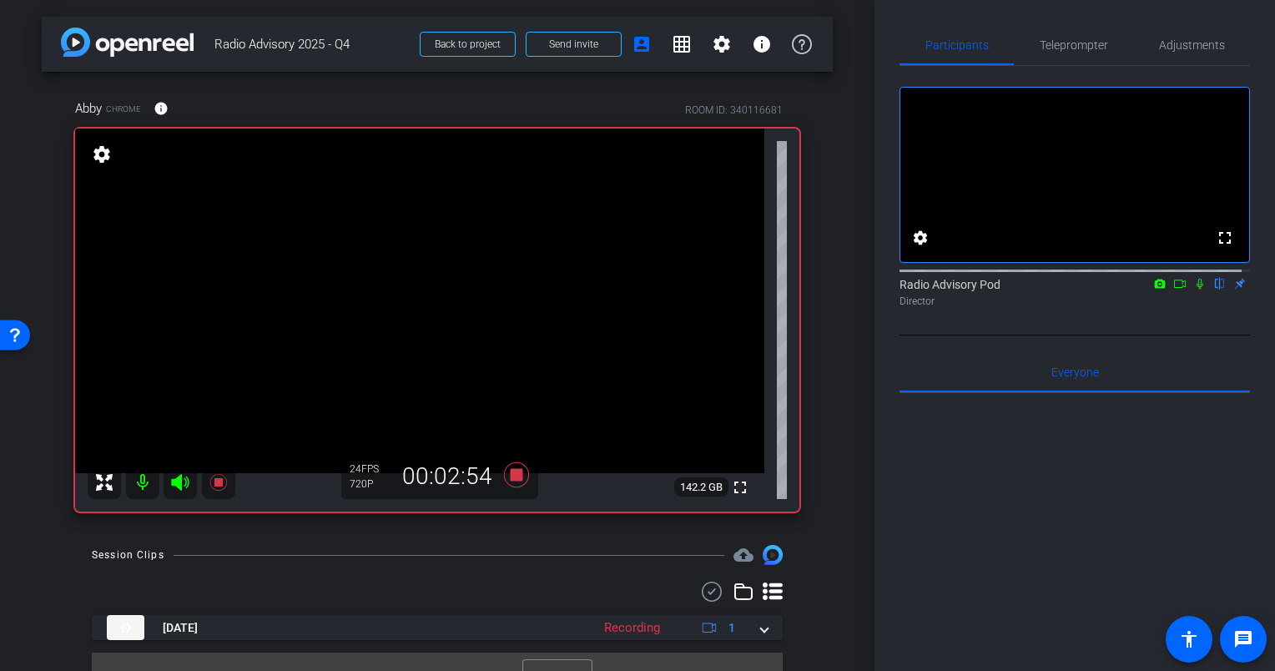
click at [43, 539] on div "arrow_back Radio Advisory 2025 - Q4 Back to project Send invite account_box gri…" at bounding box center [437, 335] width 875 height 671
click at [1124, 335] on div "fullscreen settings Radio Advisory Pod flip Director" at bounding box center [1075, 201] width 350 height 270
click at [1193, 290] on icon at bounding box center [1199, 284] width 13 height 12
click at [1176, 290] on icon at bounding box center [1179, 284] width 13 height 12
click at [1213, 290] on icon at bounding box center [1219, 284] width 13 height 12
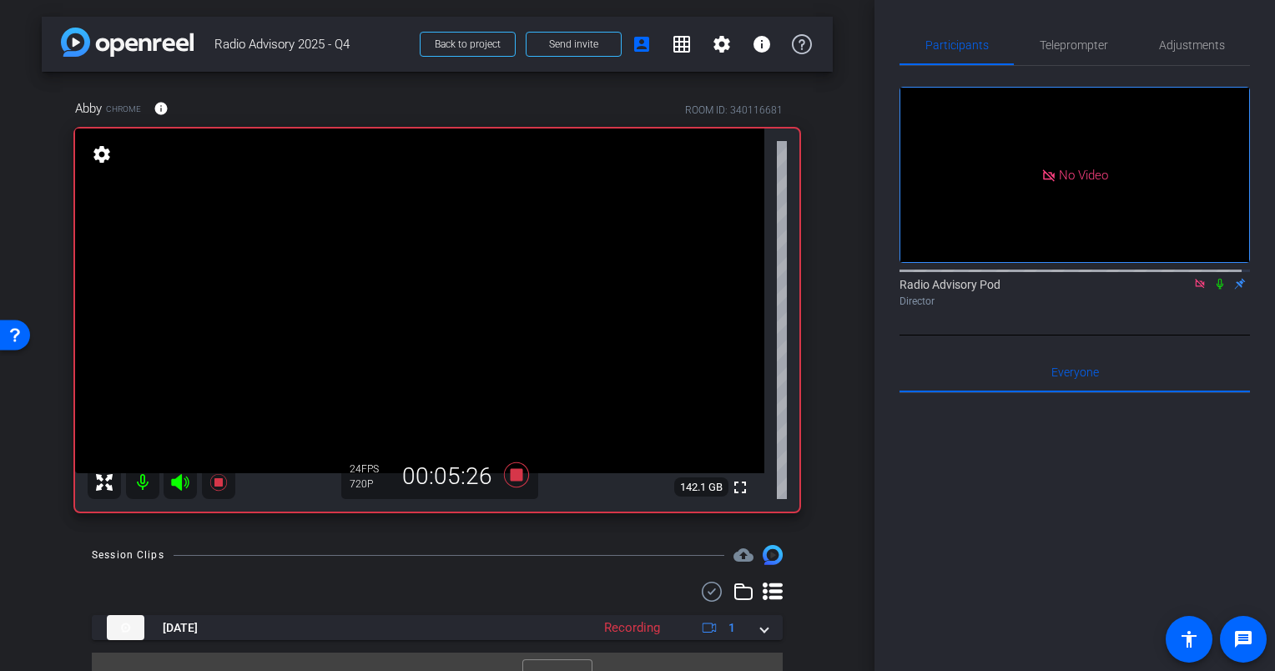
click at [1195, 288] on icon at bounding box center [1199, 283] width 9 height 9
click at [1178, 331] on div "fullscreen settings Radio Advisory Pod flip Director" at bounding box center [1075, 201] width 350 height 270
click at [1197, 290] on icon at bounding box center [1200, 284] width 7 height 11
click at [1173, 290] on icon at bounding box center [1179, 284] width 13 height 12
click at [1213, 290] on icon at bounding box center [1219, 284] width 13 height 12
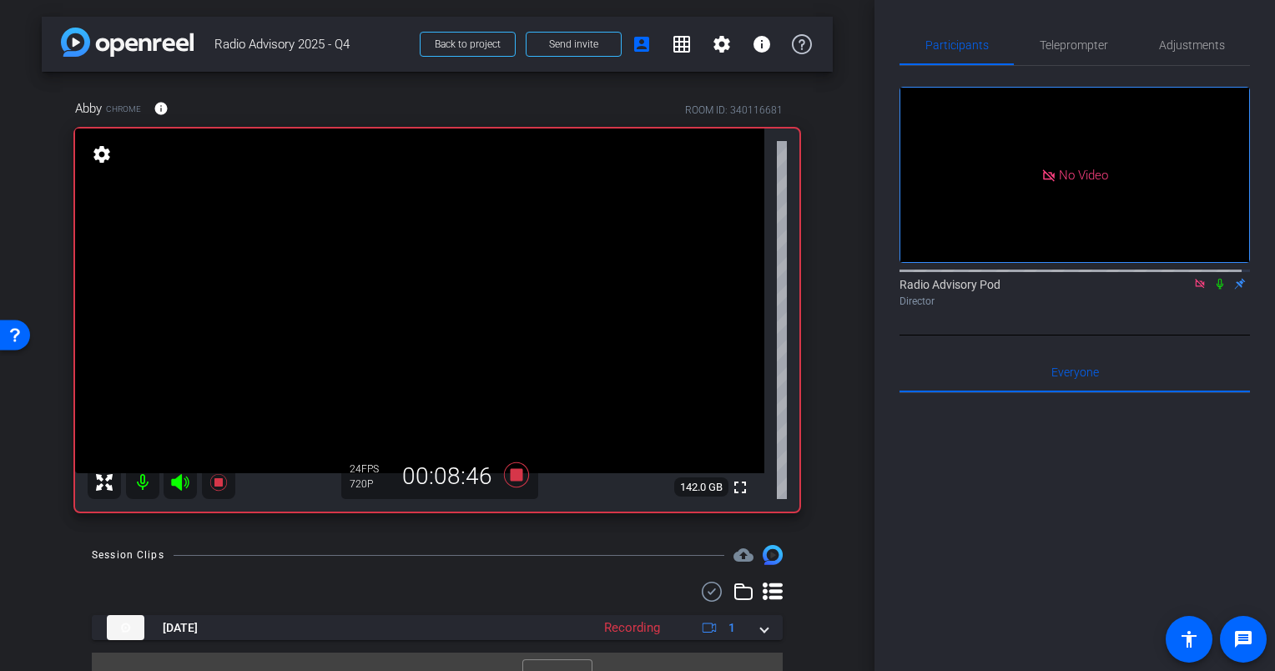
click at [959, 517] on div at bounding box center [1075, 599] width 350 height 413
click at [984, 534] on div at bounding box center [1075, 599] width 350 height 413
click at [1213, 290] on icon at bounding box center [1219, 284] width 13 height 12
click at [1008, 547] on div at bounding box center [1075, 599] width 350 height 413
click at [1216, 290] on icon at bounding box center [1220, 284] width 9 height 11
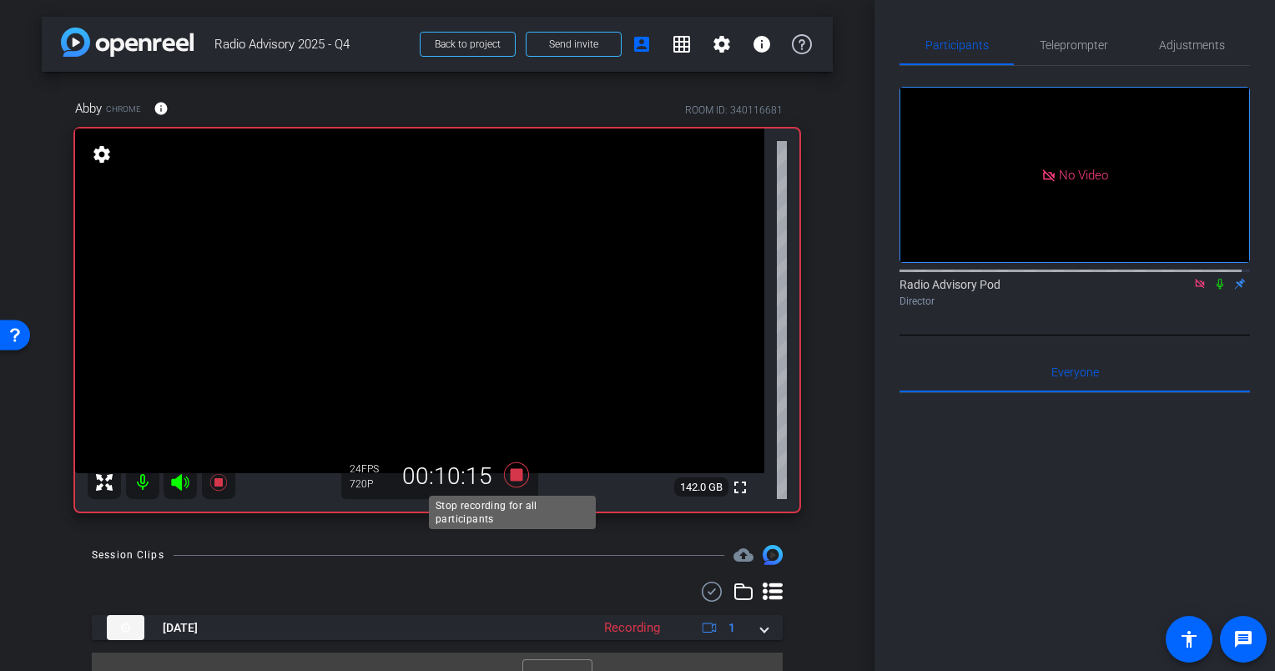
click at [512, 475] on icon at bounding box center [516, 474] width 25 height 25
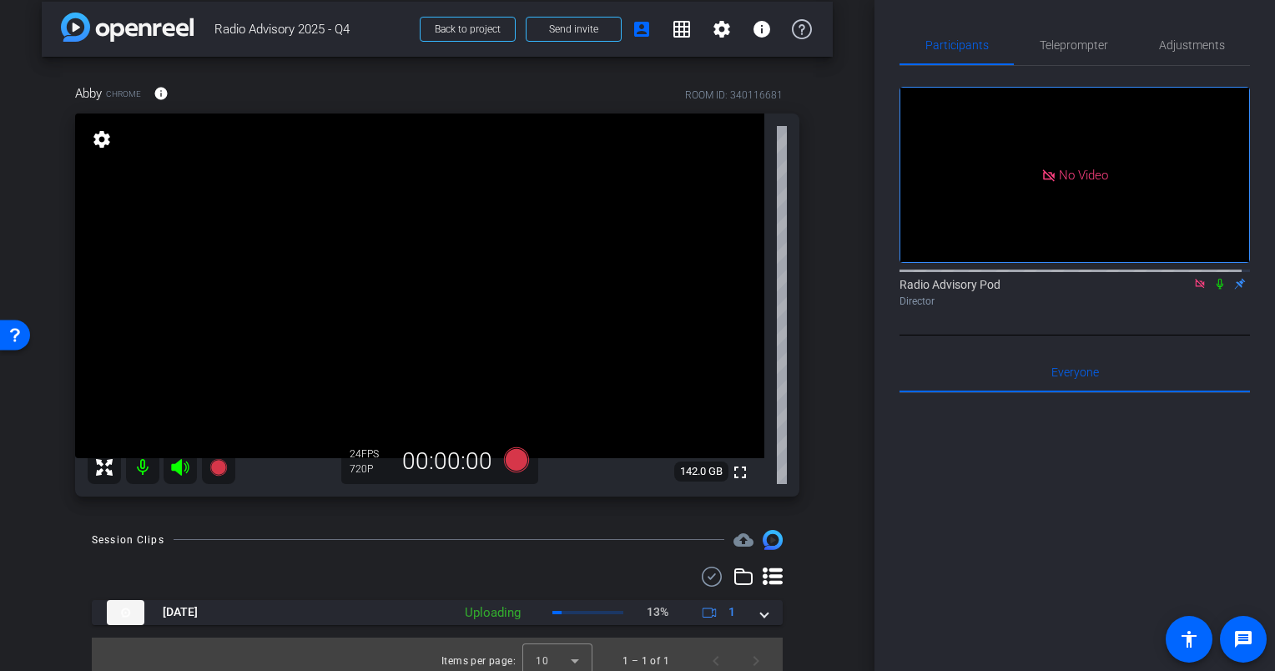
scroll to position [28, 0]
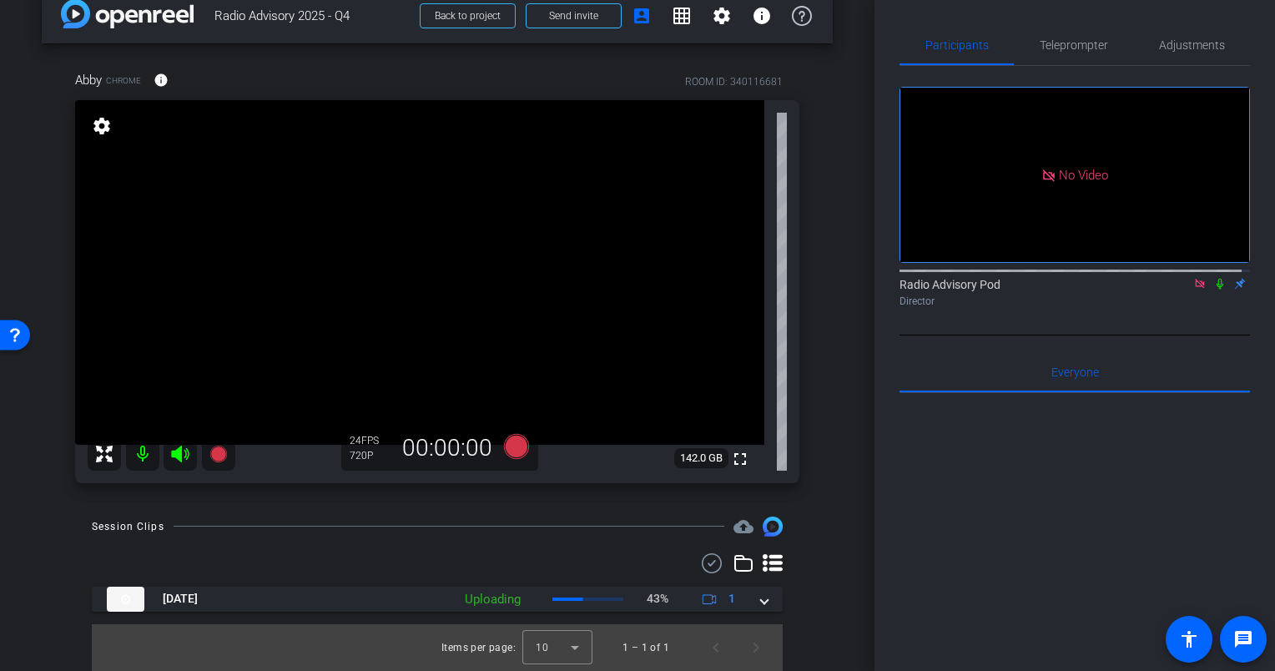
click at [419, 553] on div at bounding box center [437, 563] width 691 height 20
click at [988, 553] on div at bounding box center [1075, 599] width 350 height 413
click at [933, 534] on div at bounding box center [1075, 599] width 350 height 413
click at [310, 557] on div at bounding box center [437, 563] width 691 height 20
click at [837, 567] on div "arrow_back Radio Advisory 2025 - Q4 Back to project Send invite account_box gri…" at bounding box center [437, 307] width 875 height 671
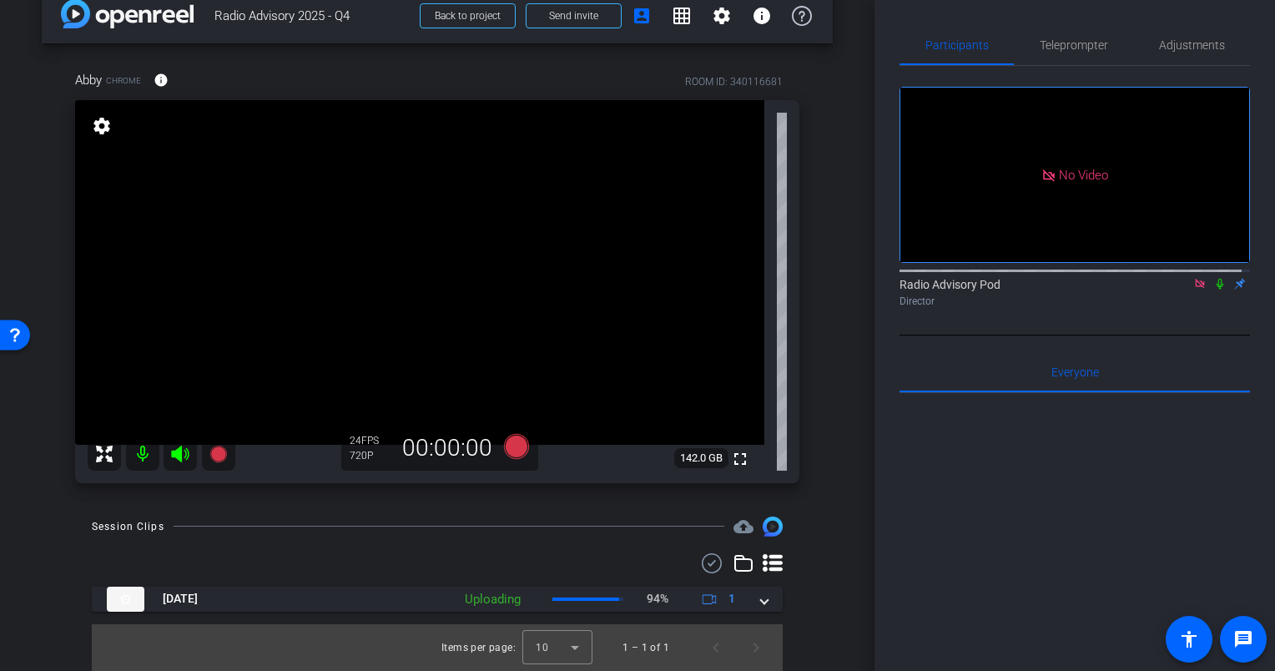
click at [364, 572] on div at bounding box center [437, 563] width 691 height 20
click at [811, 580] on div "Session Clips cloud_upload Oct 1, 2025 Queued 1 Items per page: 10 1 – 1 of 1" at bounding box center [437, 594] width 791 height 154
click at [546, 564] on div at bounding box center [437, 563] width 691 height 20
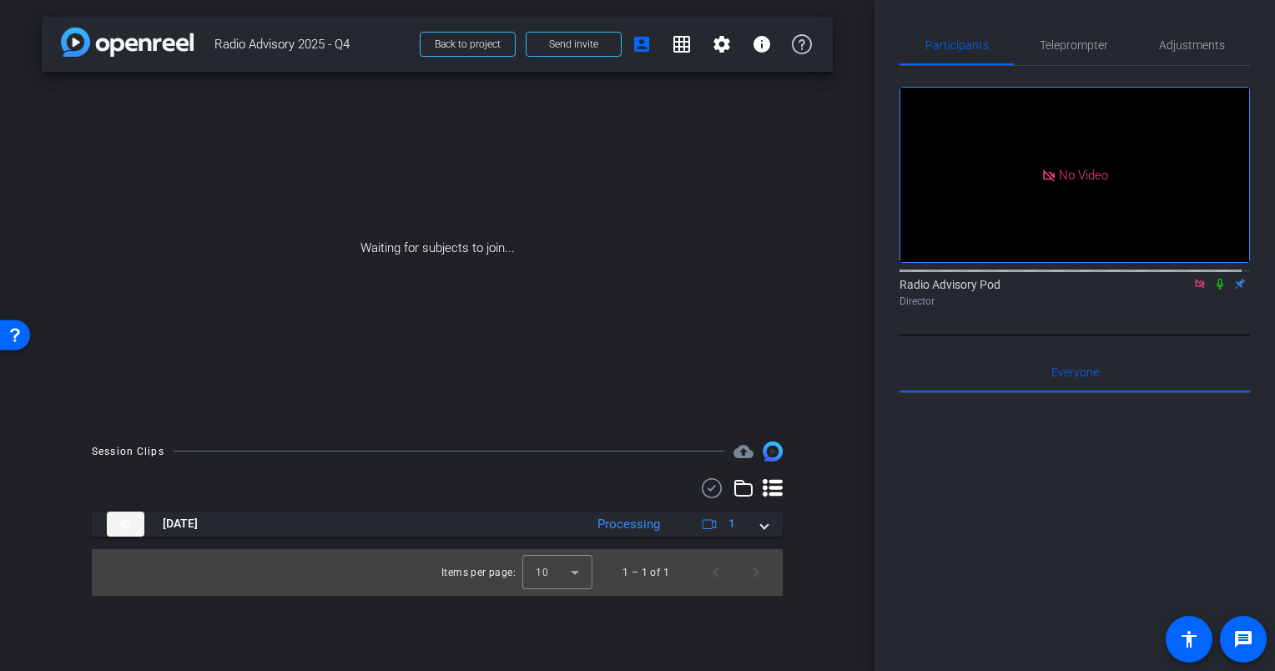
scroll to position [0, 0]
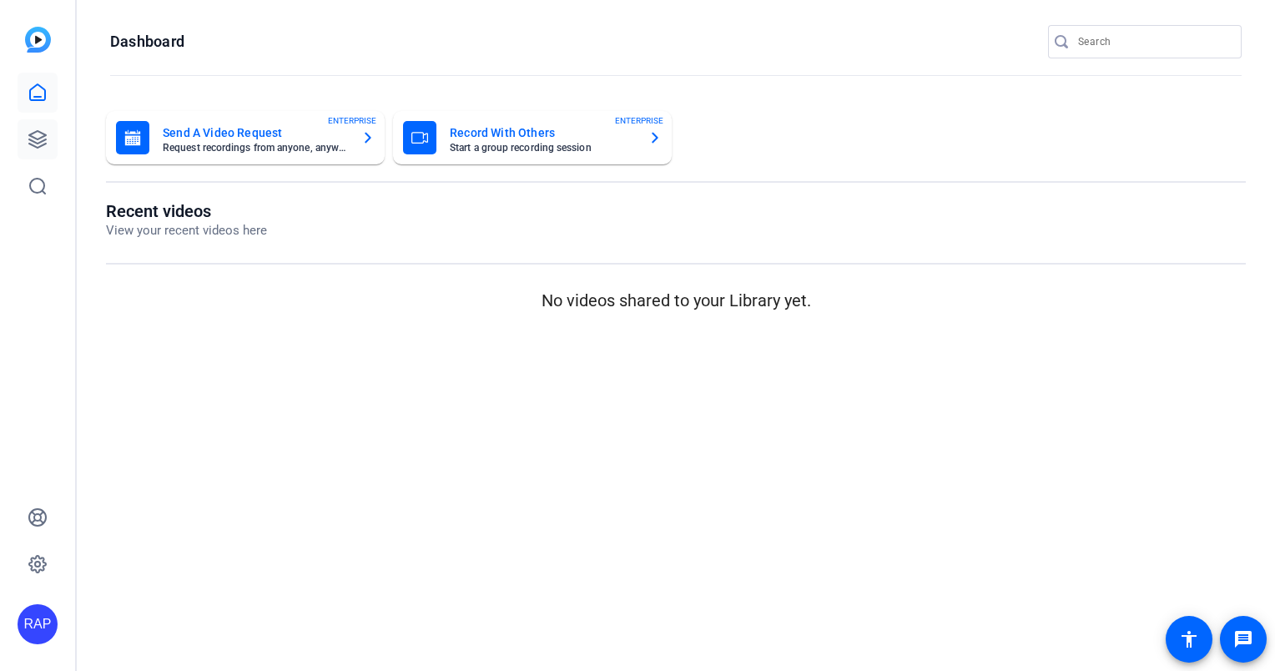
click at [43, 136] on icon at bounding box center [37, 139] width 17 height 17
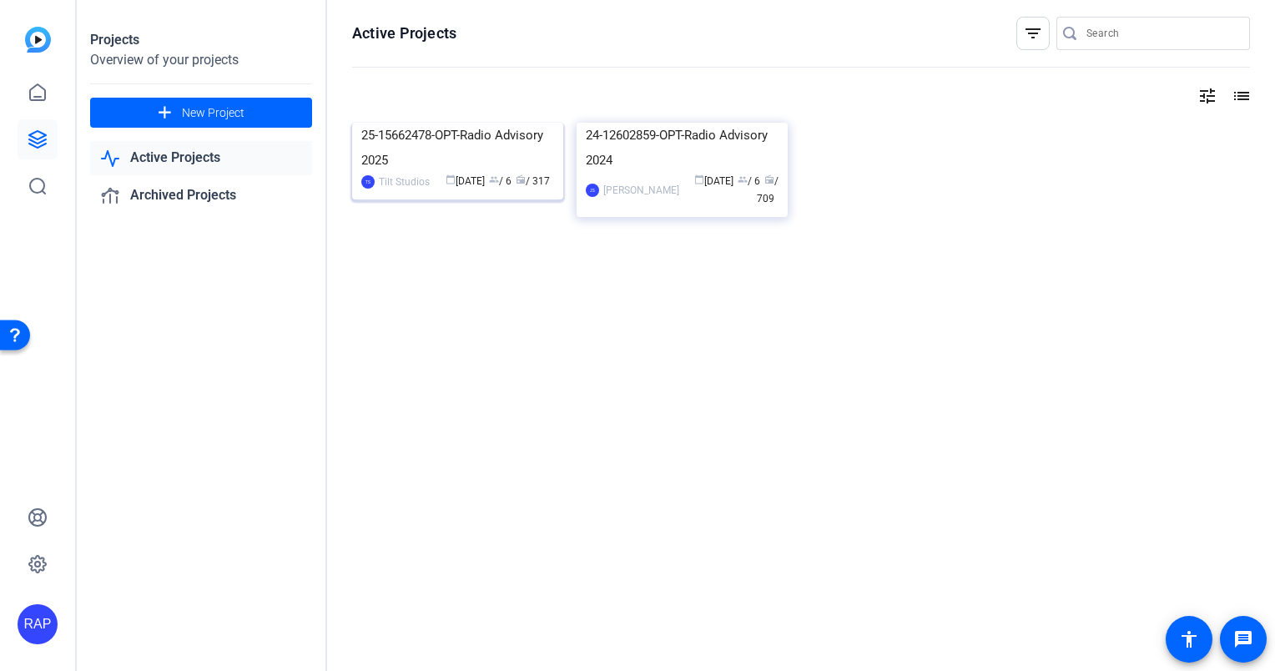
click at [519, 173] on div "25-15662478-OPT-Radio Advisory 2025" at bounding box center [457, 148] width 193 height 50
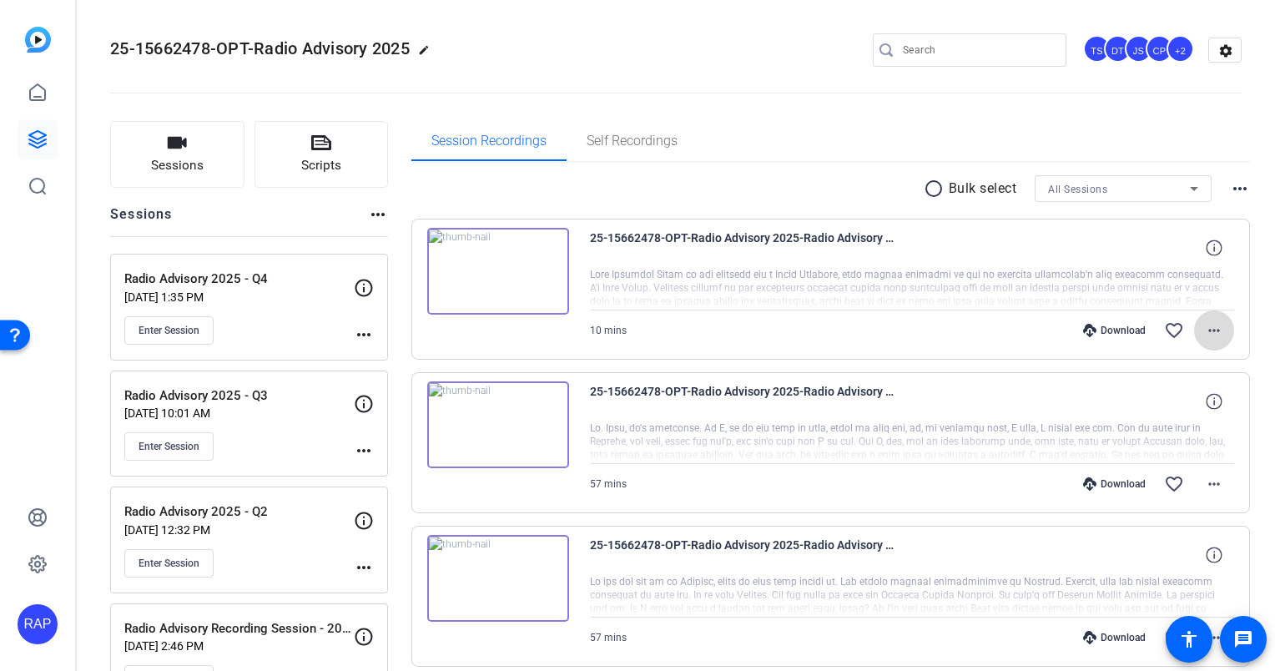
click at [1209, 342] on span at bounding box center [1214, 330] width 40 height 40
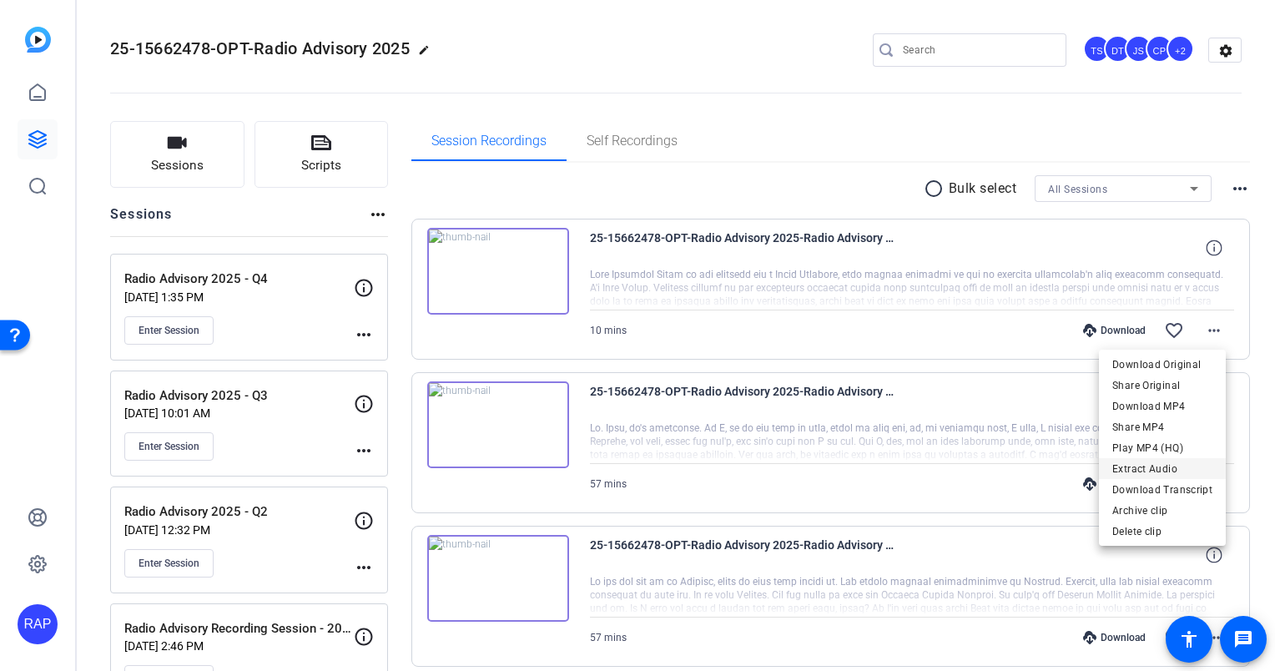
click at [1168, 471] on span "Extract Audio" at bounding box center [1162, 469] width 100 height 20
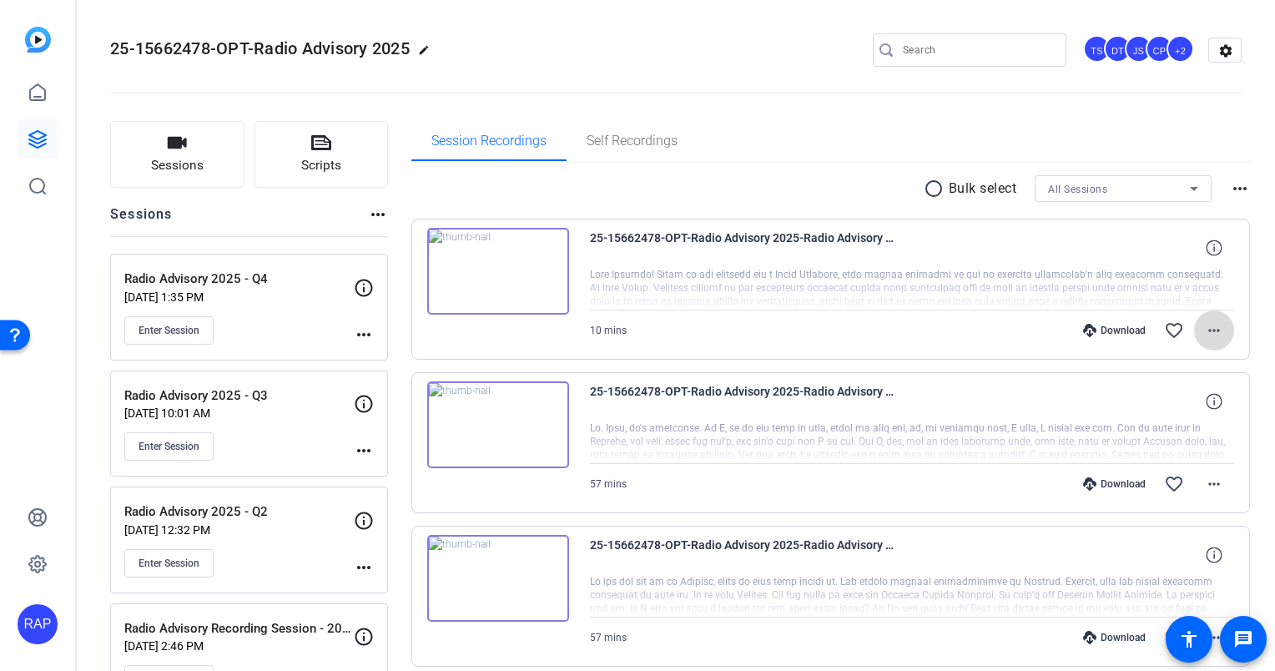
click at [1207, 330] on mat-icon "more_horiz" at bounding box center [1214, 330] width 20 height 20
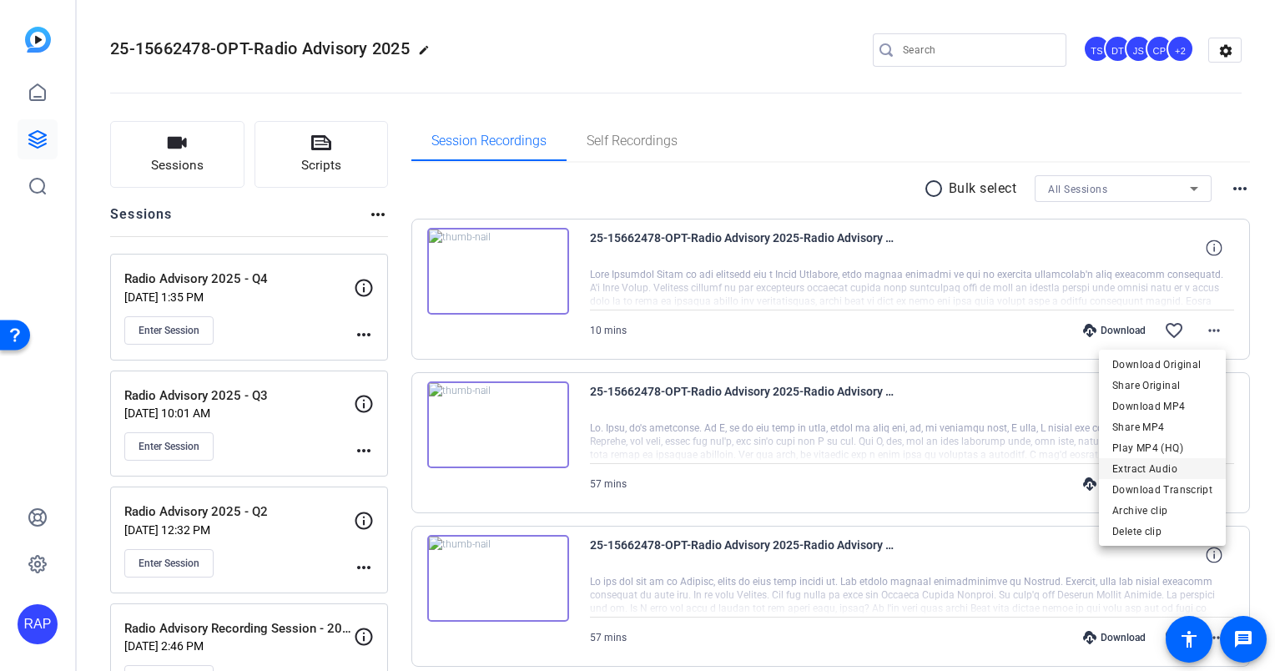
click at [1162, 463] on span "Extract Audio" at bounding box center [1162, 469] width 100 height 20
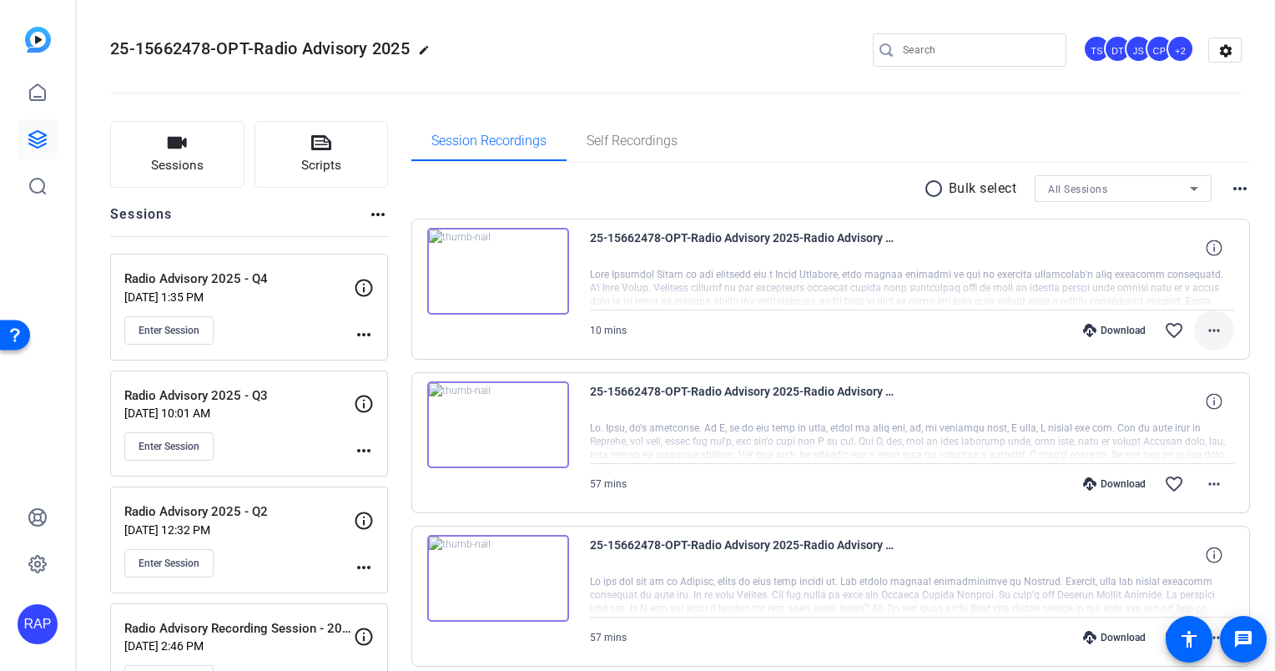
click at [1208, 333] on mat-icon "more_horiz" at bounding box center [1214, 330] width 20 height 20
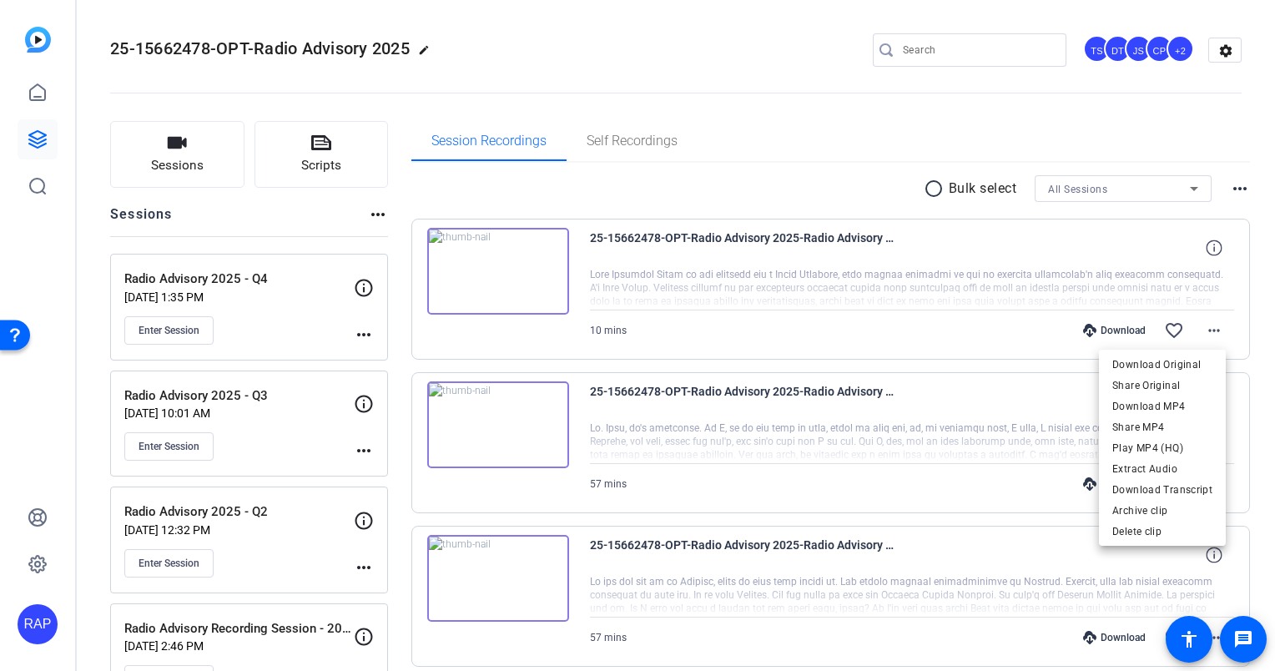
click at [801, 151] on div at bounding box center [637, 335] width 1275 height 671
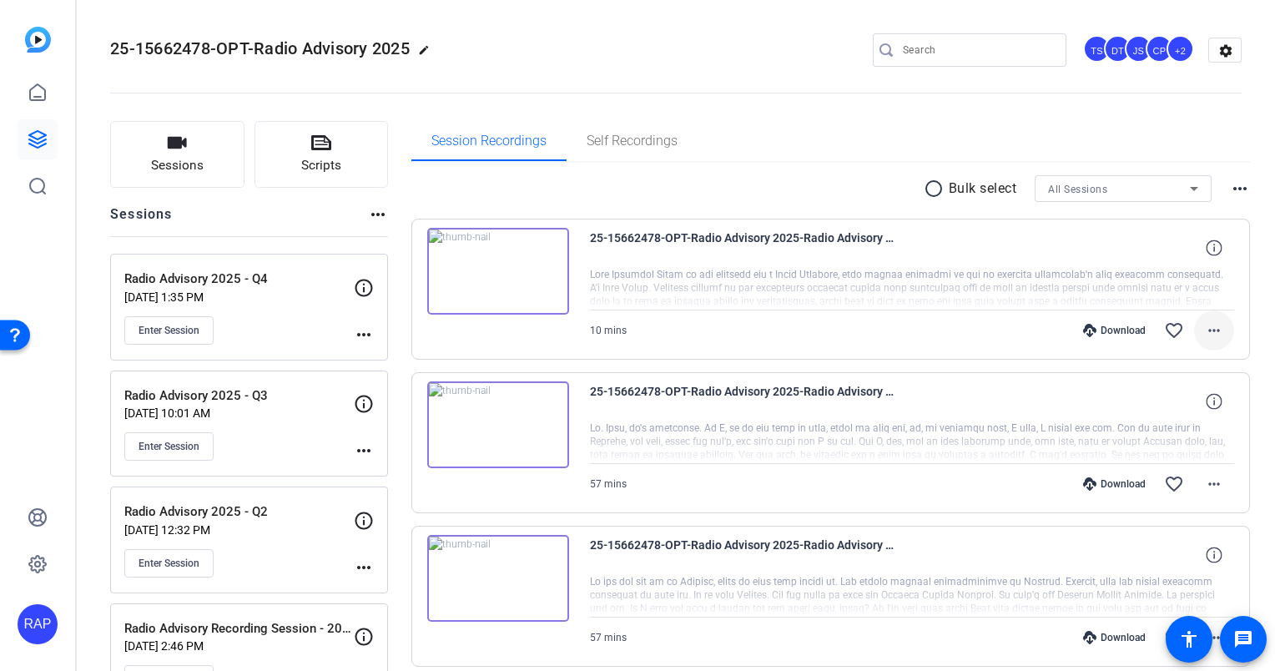
click at [1207, 330] on mat-icon "more_horiz" at bounding box center [1214, 330] width 20 height 20
click at [1204, 332] on mat-icon "more_horiz" at bounding box center [1214, 330] width 20 height 20
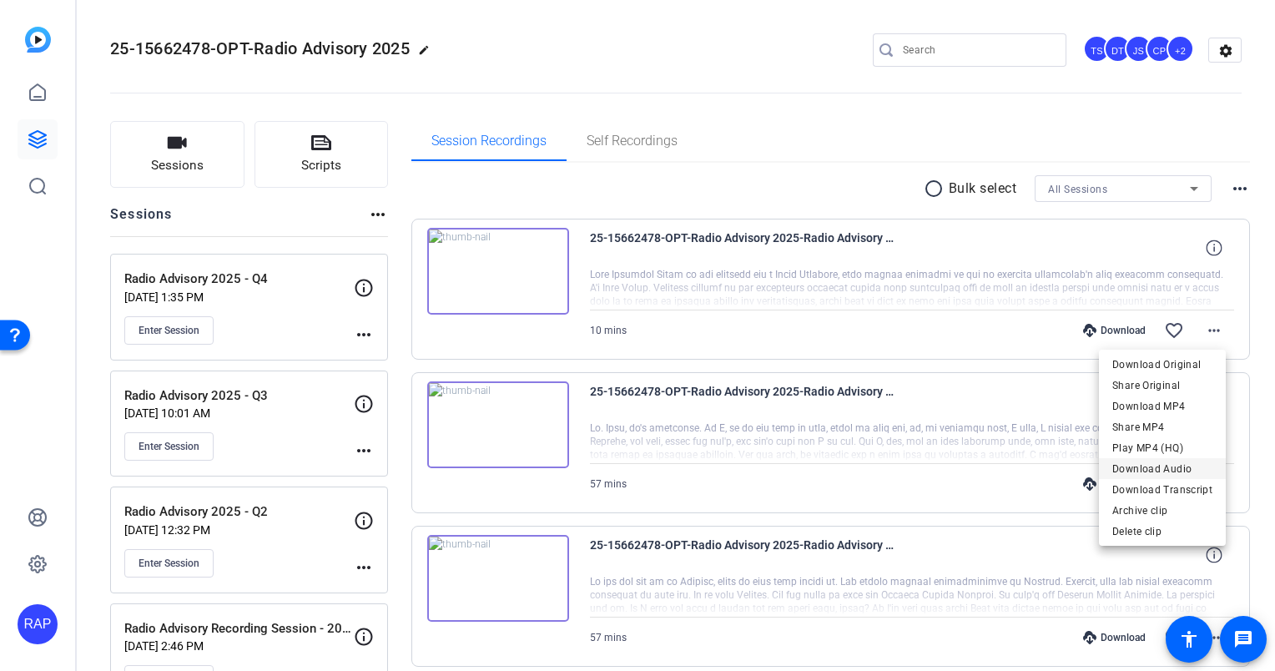
click at [1176, 461] on span "Download Audio" at bounding box center [1162, 469] width 100 height 20
